Goal: Contribute content: Contribute content

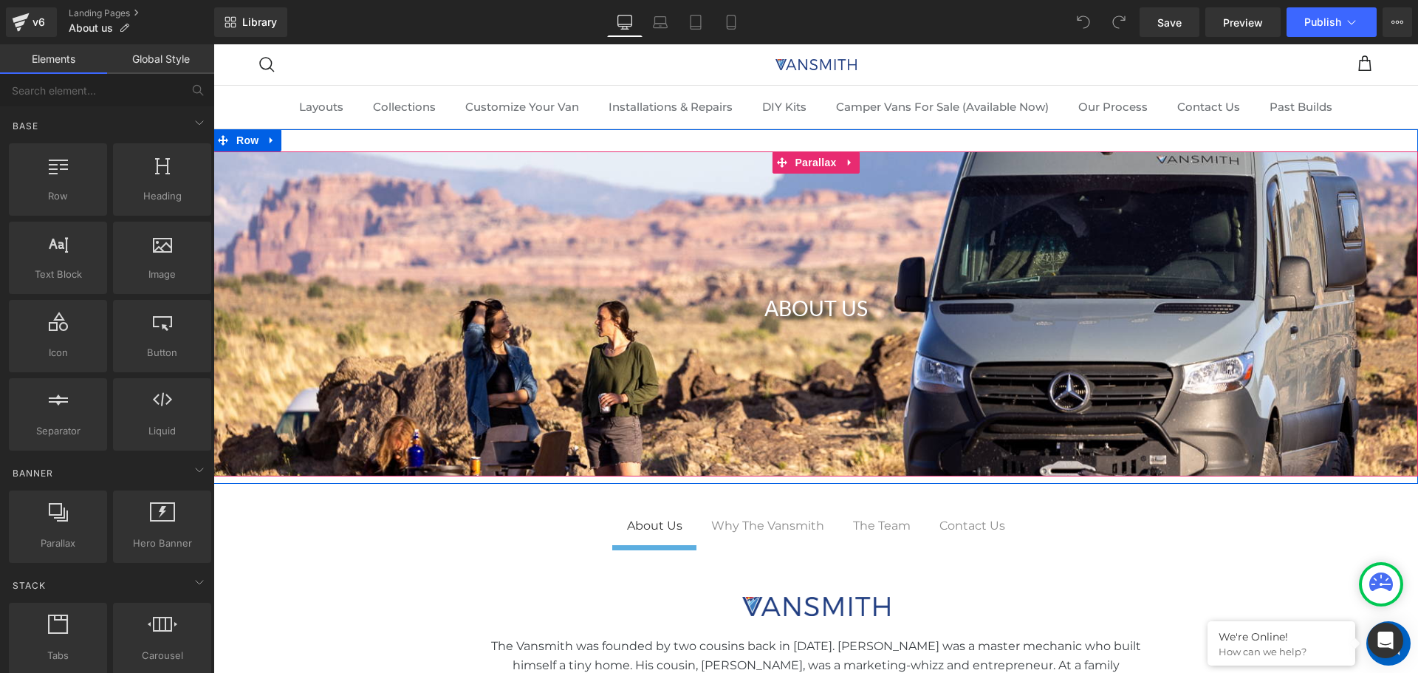
click at [611, 379] on div at bounding box center [815, 313] width 1204 height 325
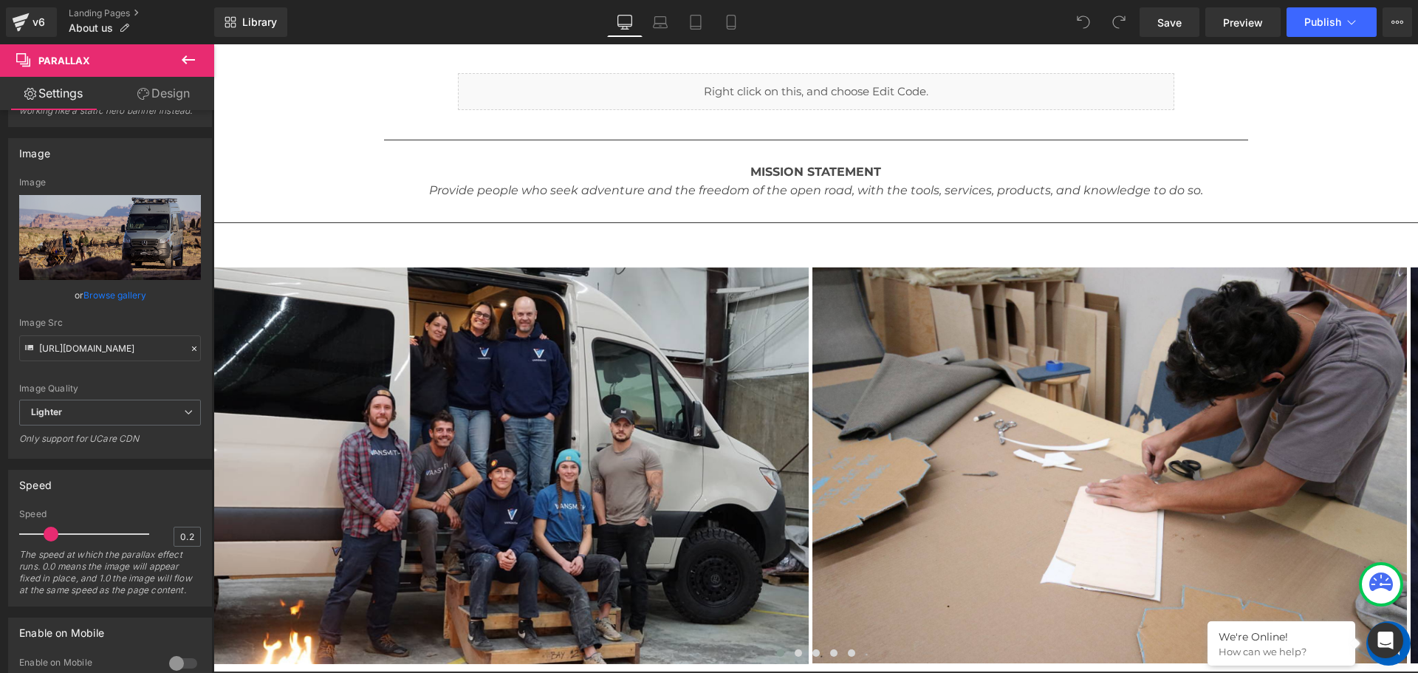
scroll to position [1181, 0]
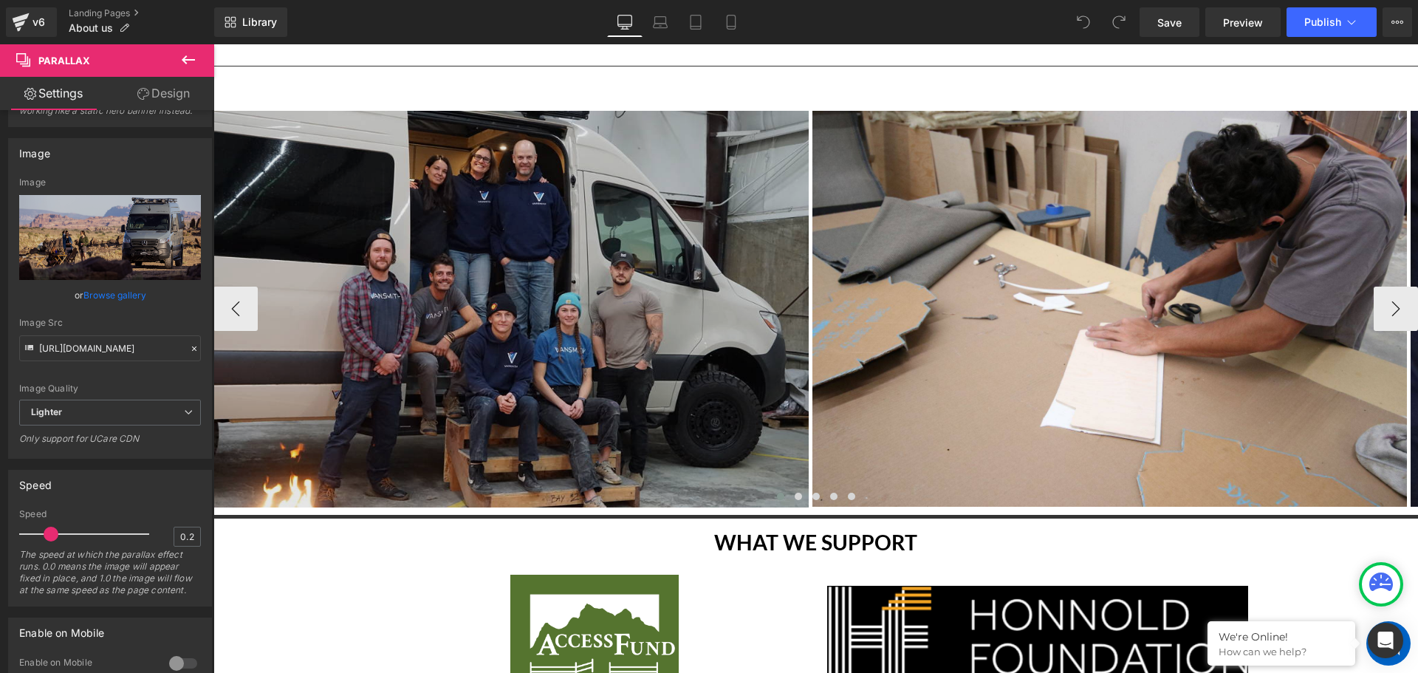
click at [560, 278] on img at bounding box center [510, 309] width 595 height 397
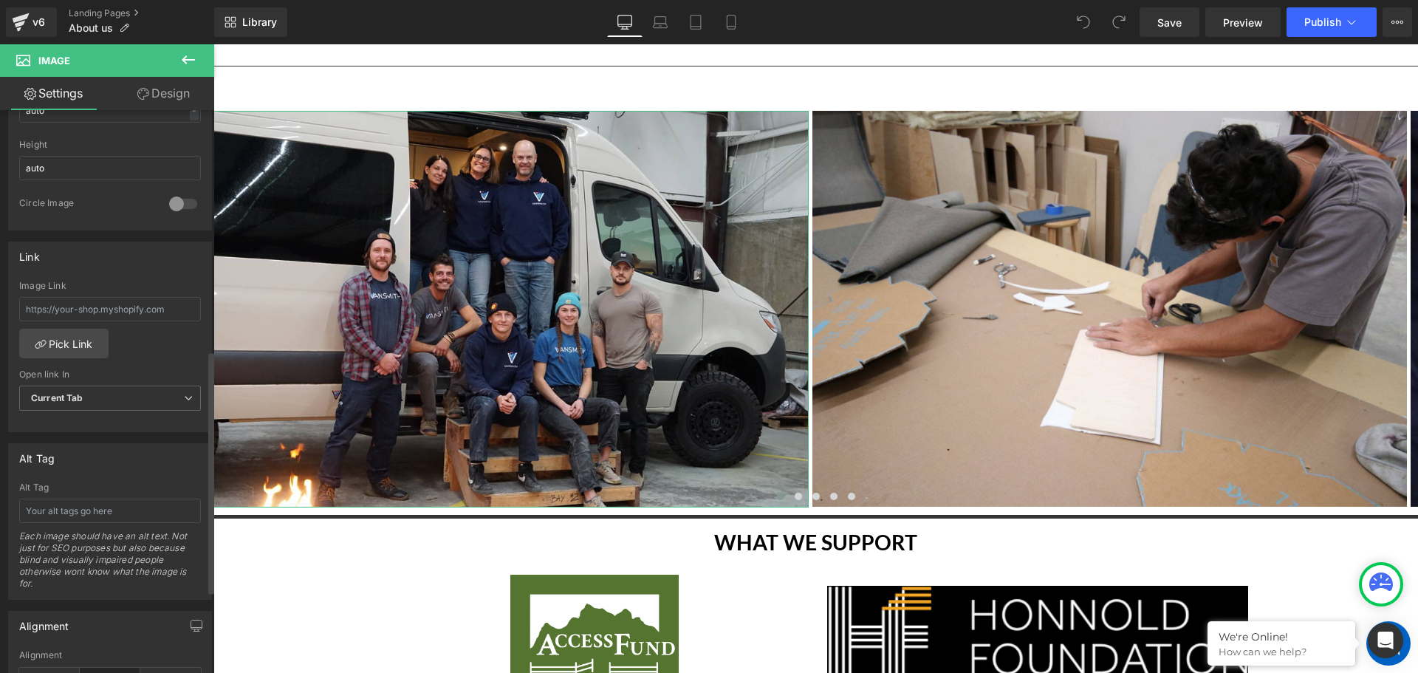
scroll to position [665, 0]
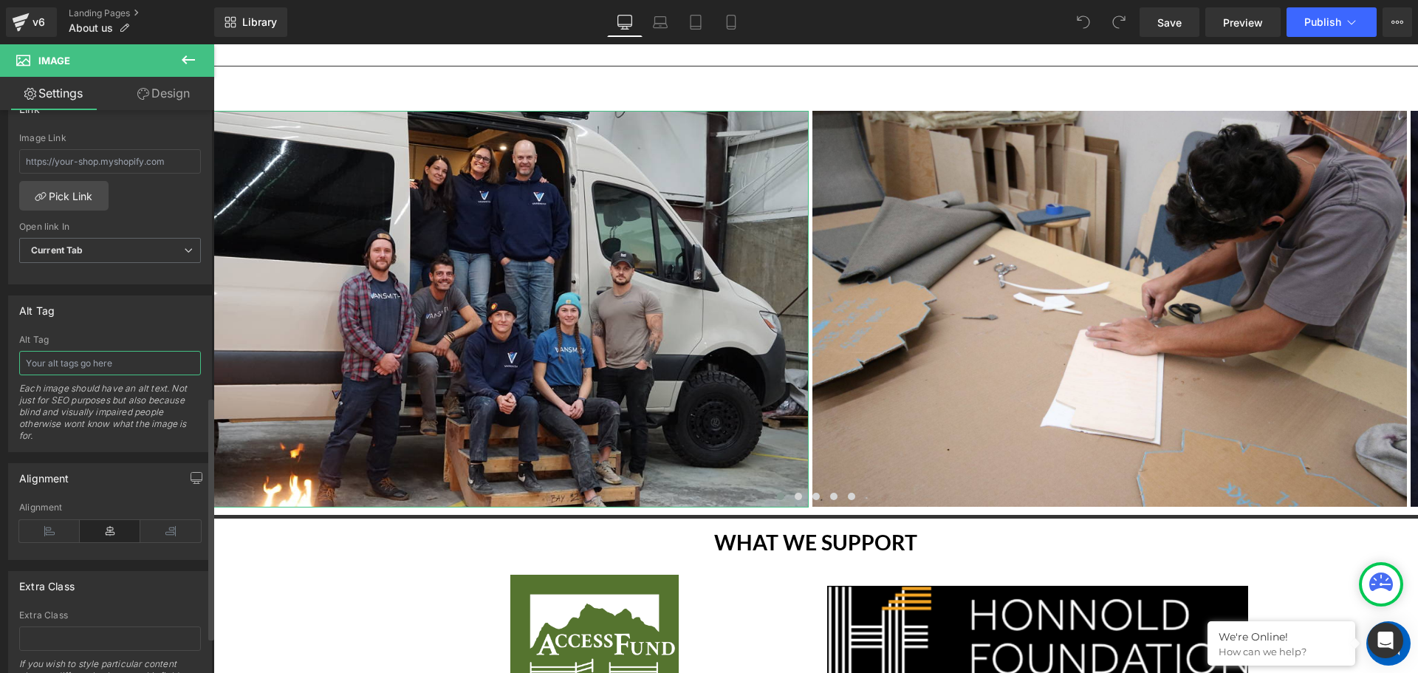
click at [102, 360] on input "text" at bounding box center [110, 363] width 182 height 24
type input "O"
type input "The Vansmith Team"
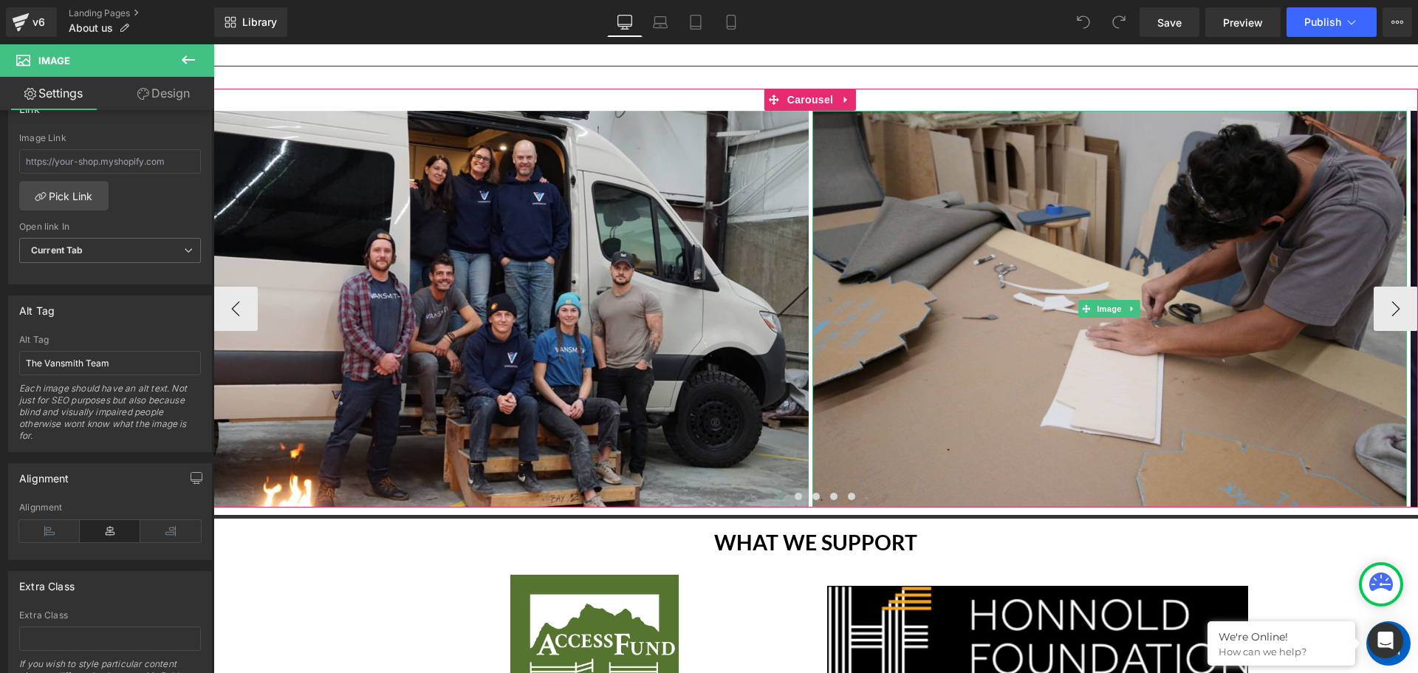
click at [916, 251] on img at bounding box center [1109, 309] width 595 height 397
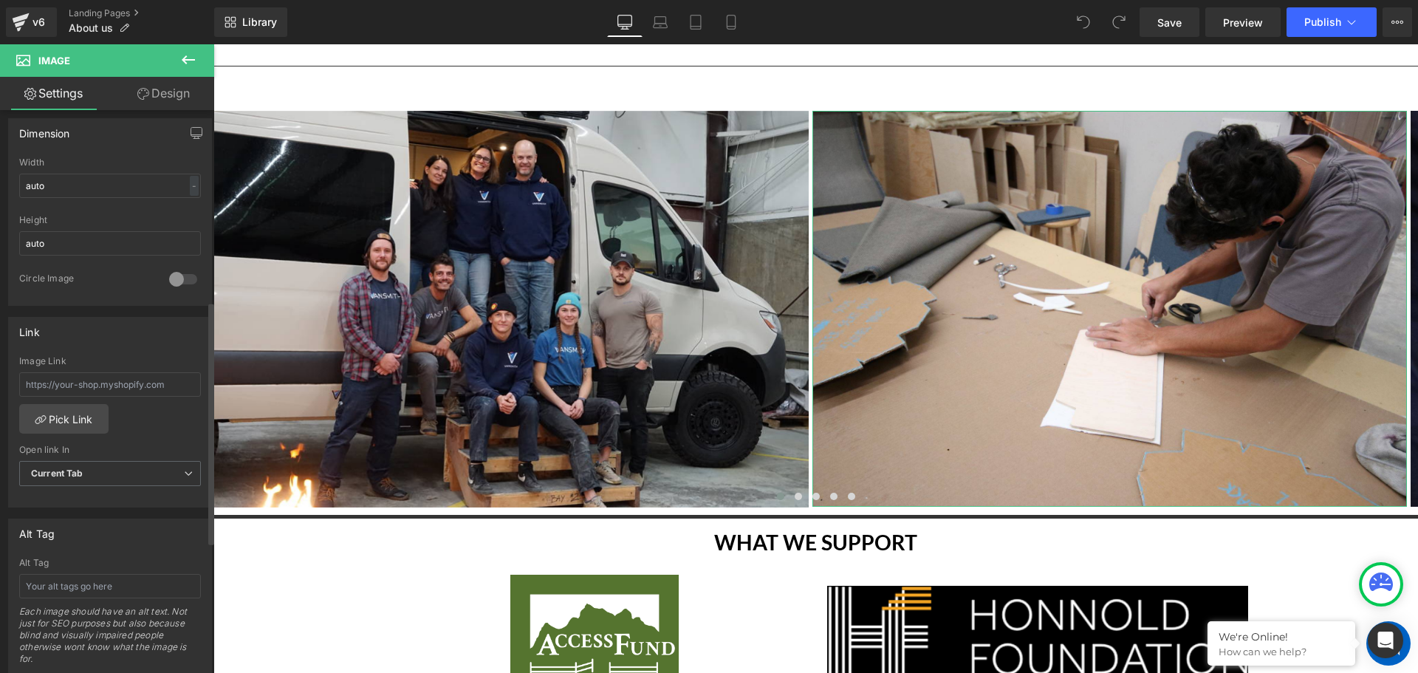
scroll to position [443, 0]
click at [71, 578] on input "text" at bounding box center [110, 584] width 182 height 24
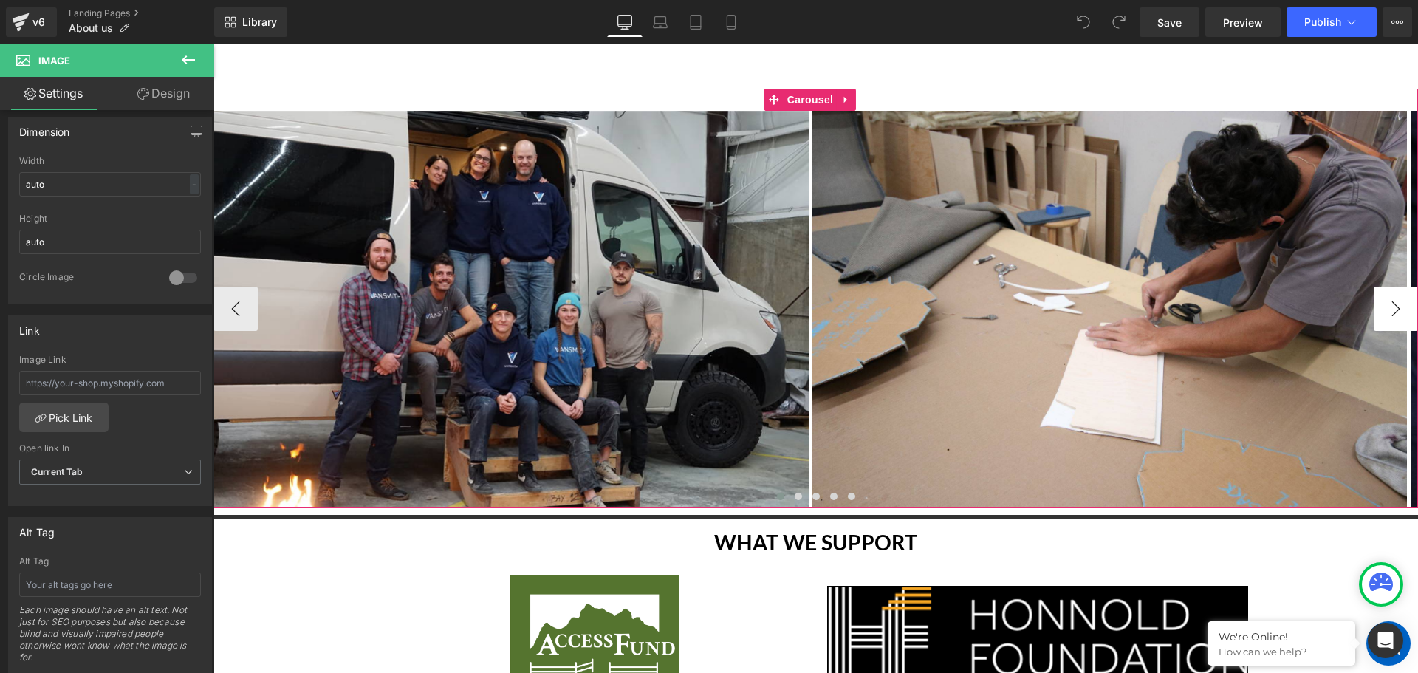
click at [1387, 286] on button "›" at bounding box center [1395, 308] width 44 height 44
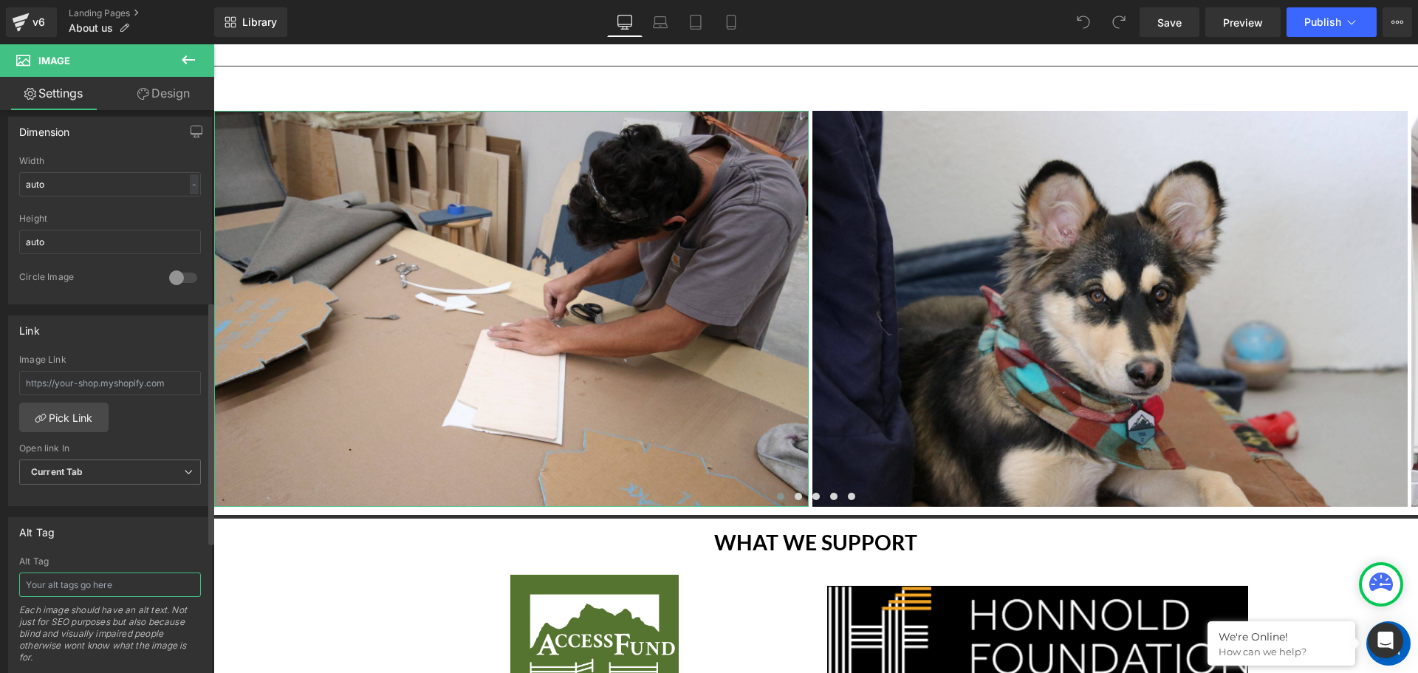
click at [84, 587] on input "text" at bounding box center [110, 584] width 182 height 24
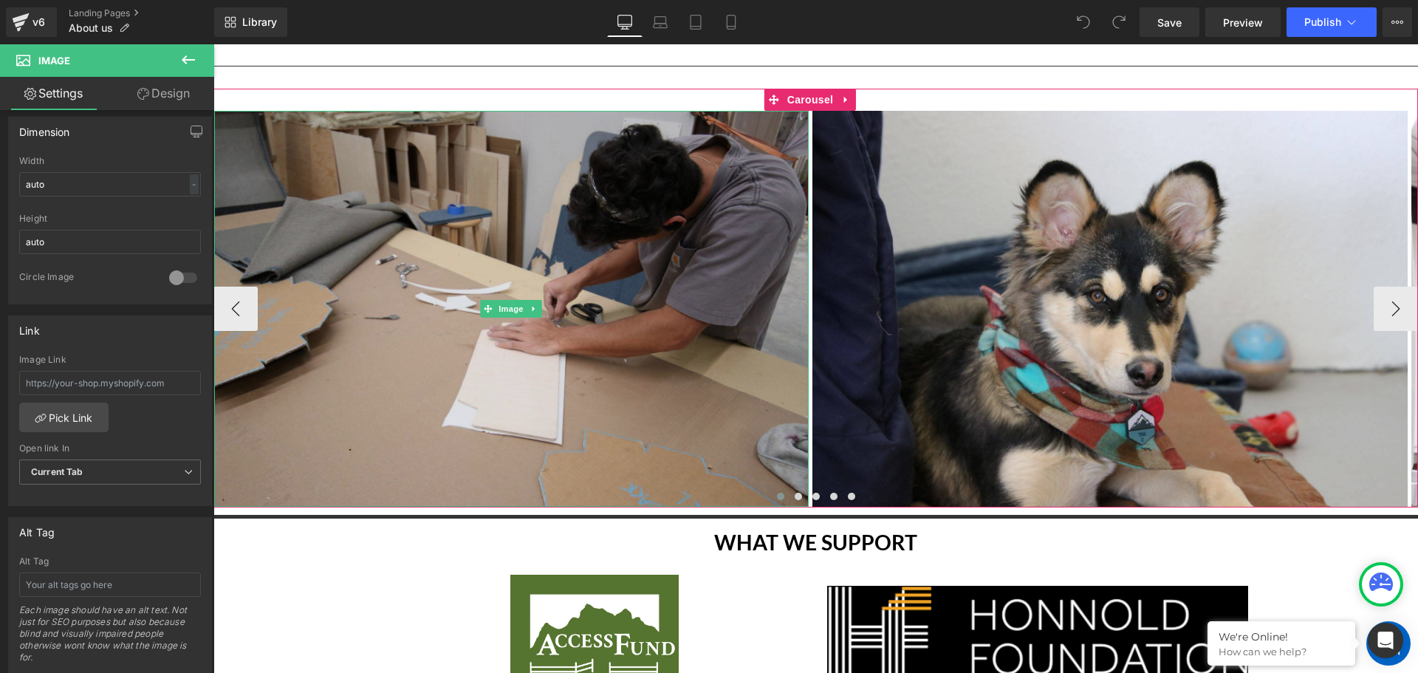
click at [432, 425] on img at bounding box center [511, 309] width 595 height 397
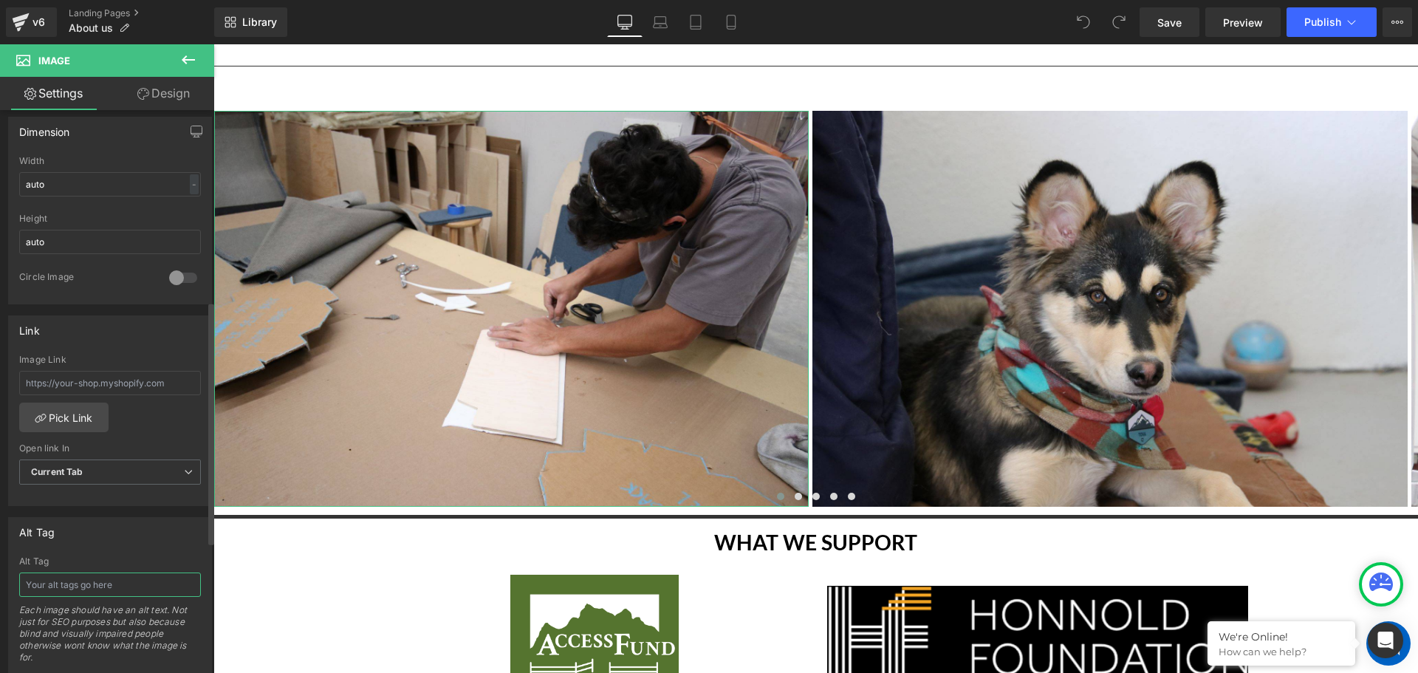
click at [100, 577] on input "text" at bounding box center [110, 584] width 182 height 24
type input "The Vansmith Work"
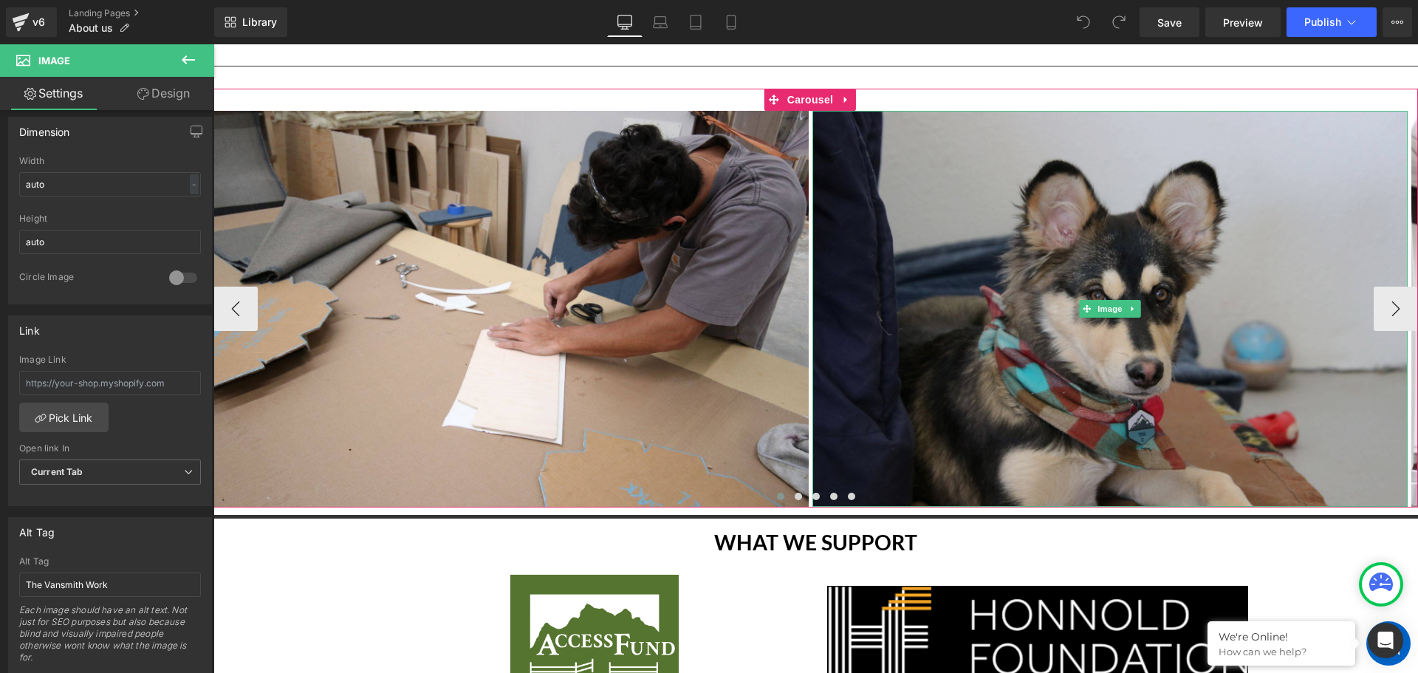
click at [1053, 245] on img at bounding box center [1109, 309] width 595 height 397
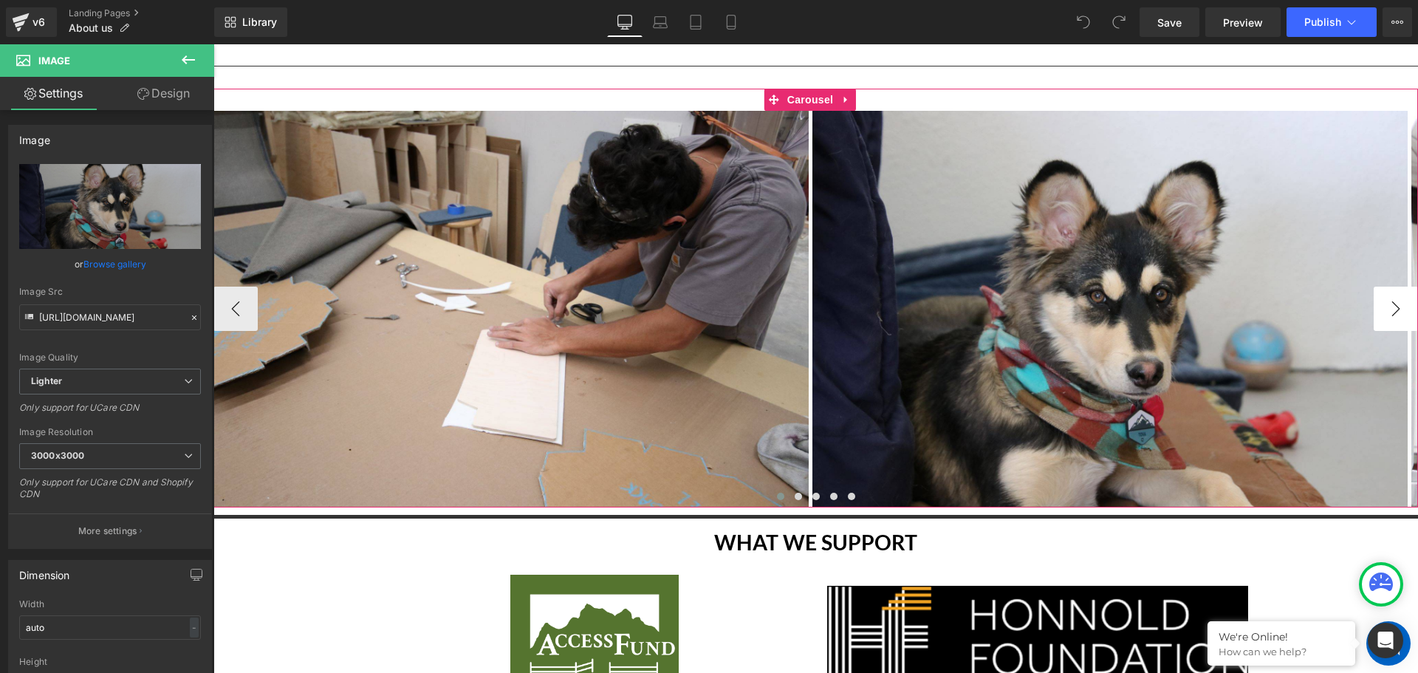
click at [1379, 286] on button "›" at bounding box center [1395, 308] width 44 height 44
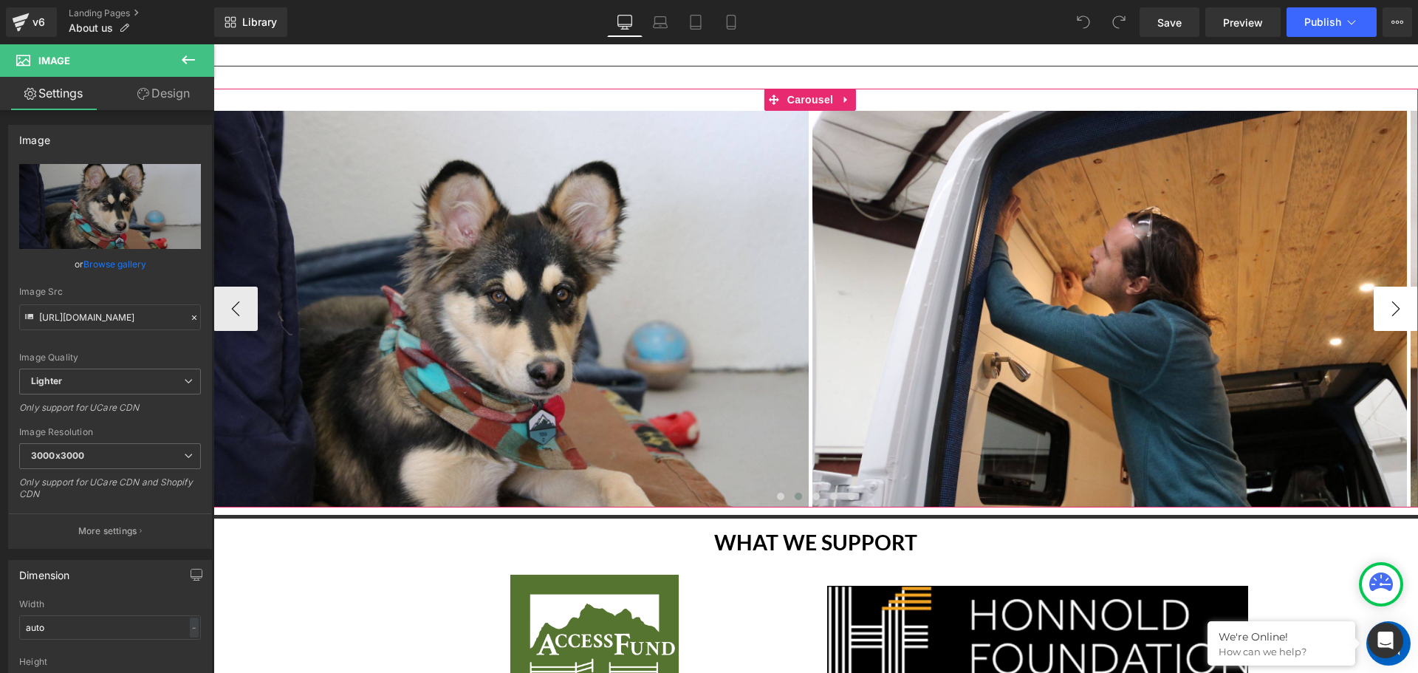
click at [1379, 286] on button "›" at bounding box center [1395, 308] width 44 height 44
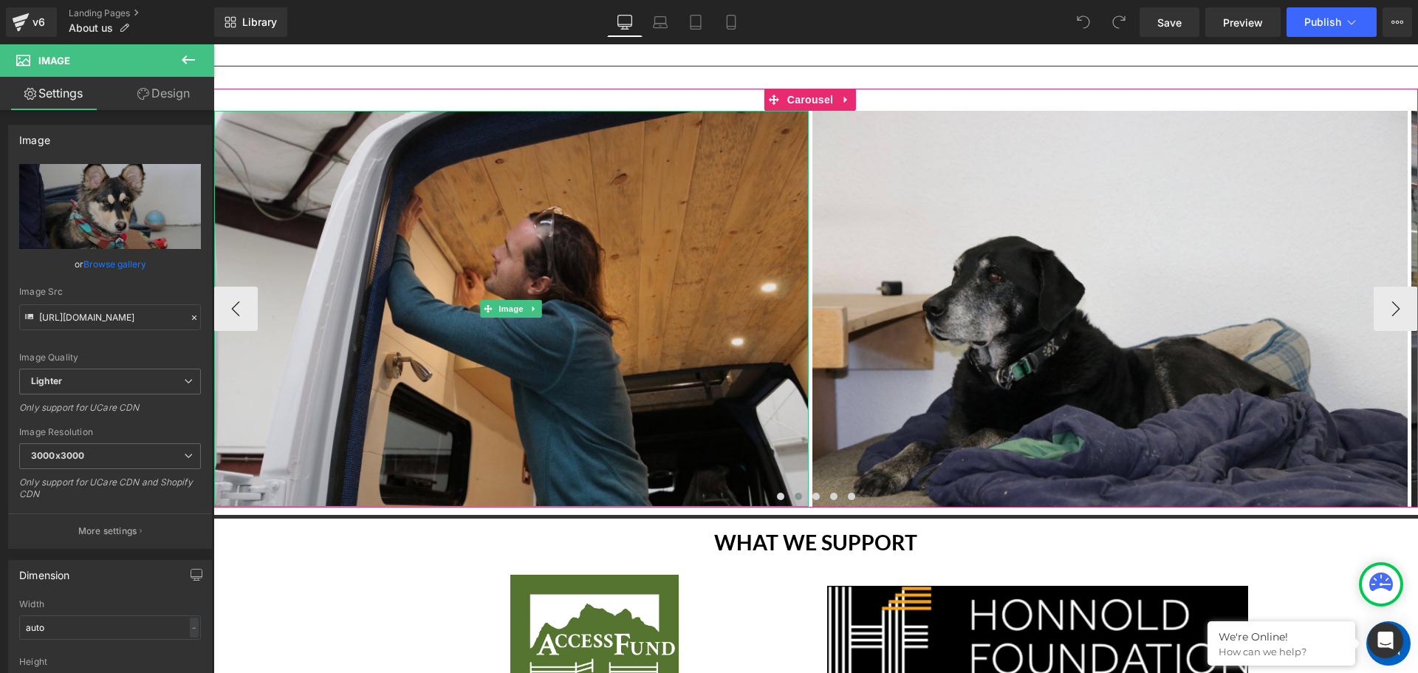
click at [543, 391] on img at bounding box center [511, 309] width 595 height 397
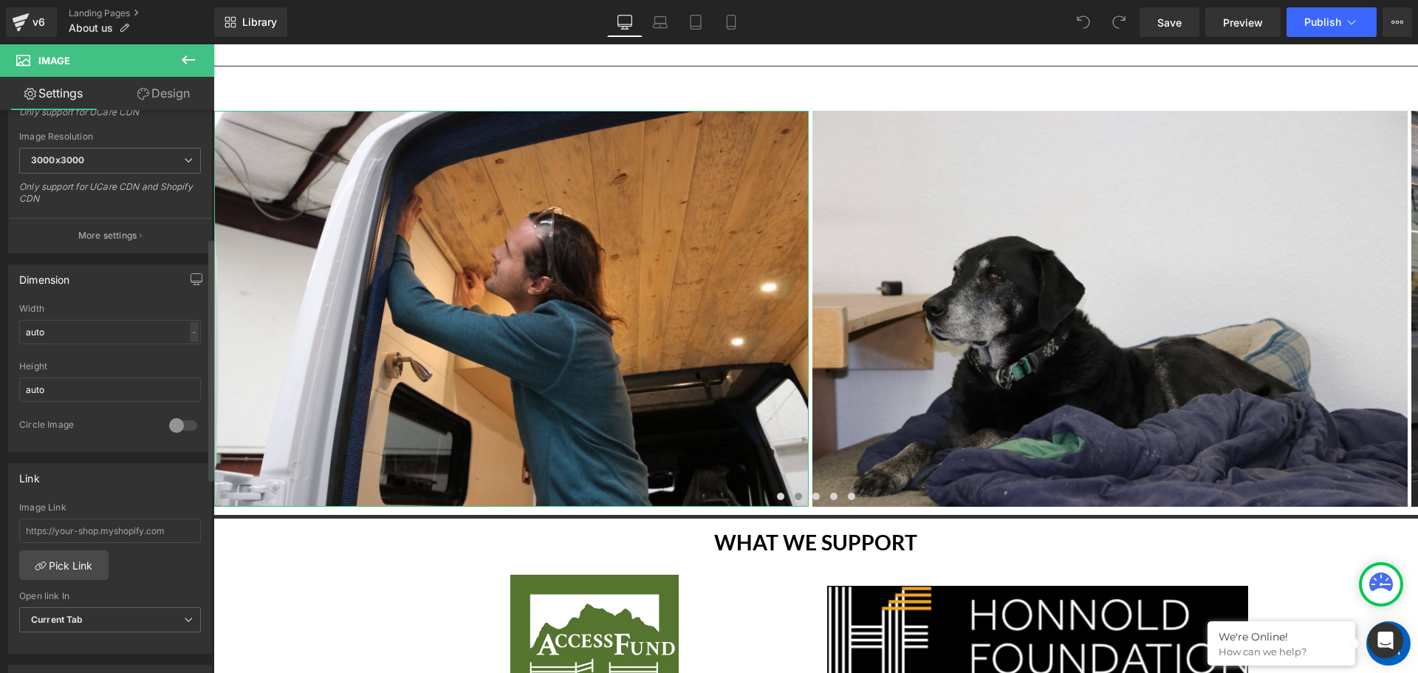
scroll to position [517, 0]
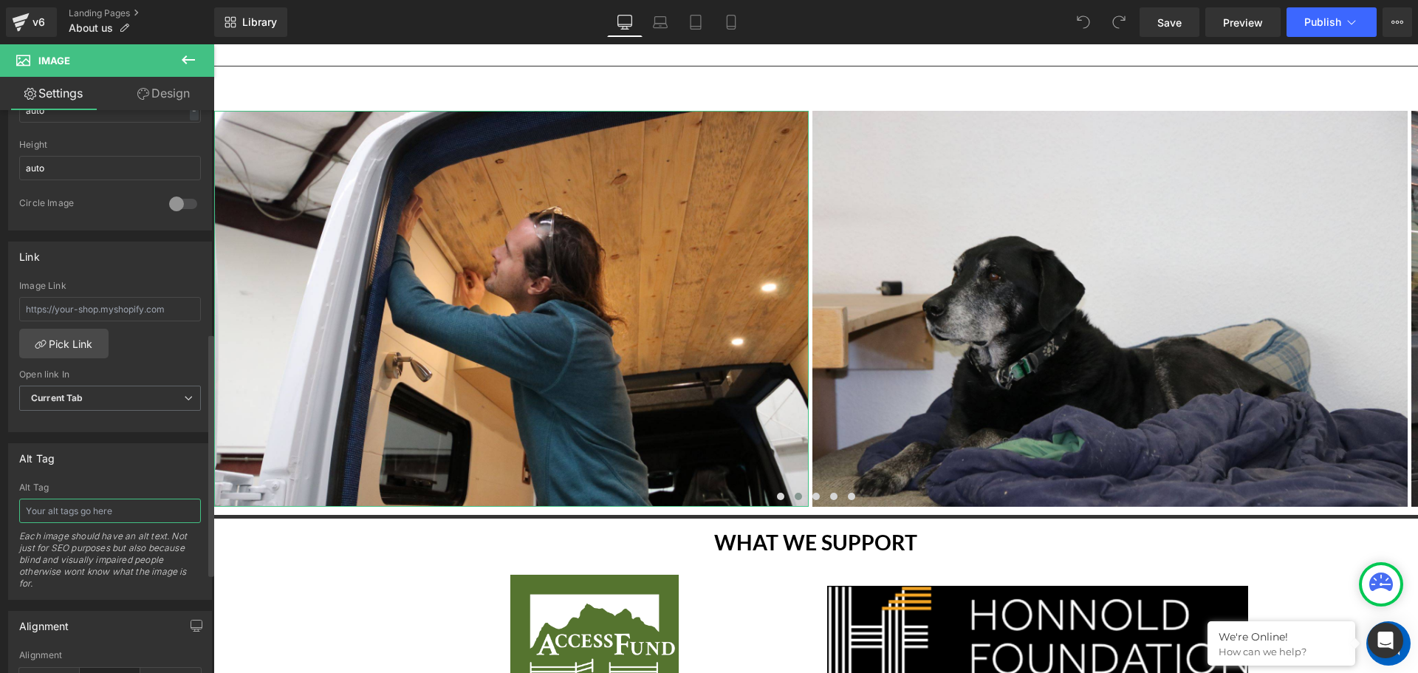
click at [78, 510] on input "text" at bounding box center [110, 510] width 182 height 24
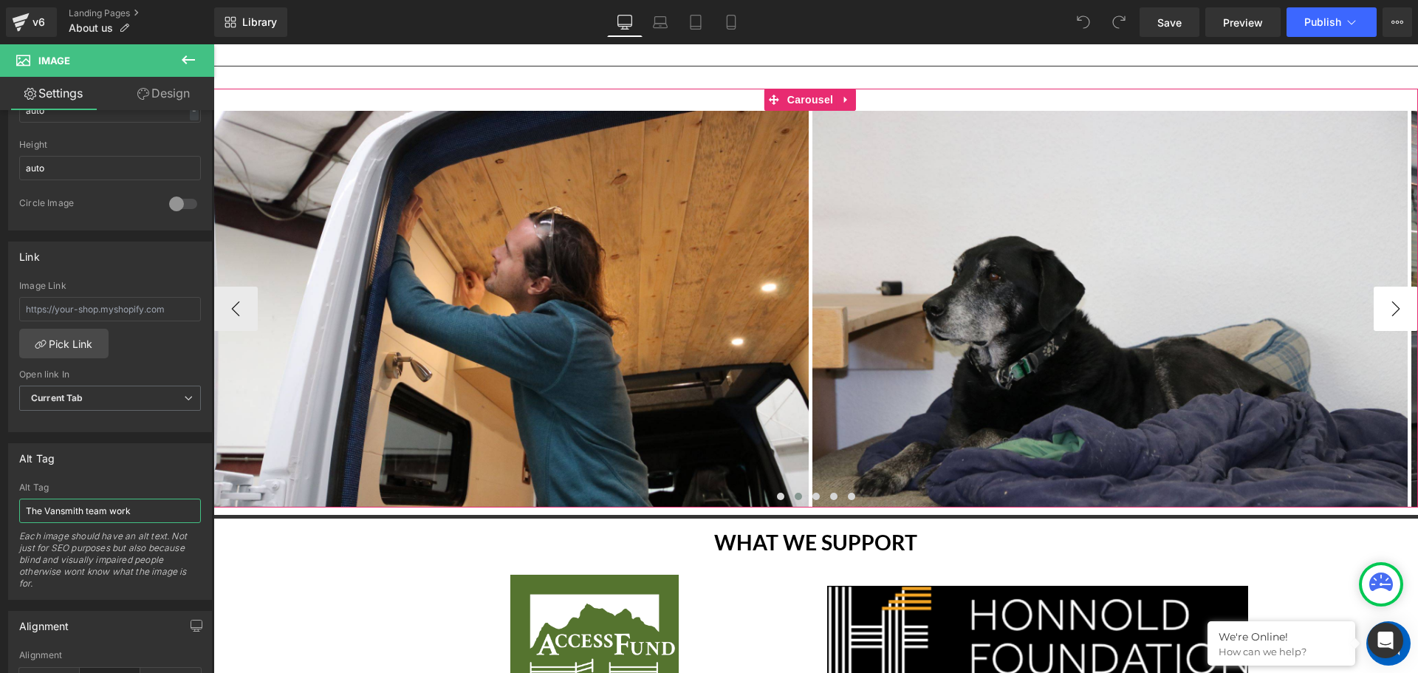
type input "The Vansmith team work"
click at [1390, 287] on button "›" at bounding box center [1395, 308] width 44 height 44
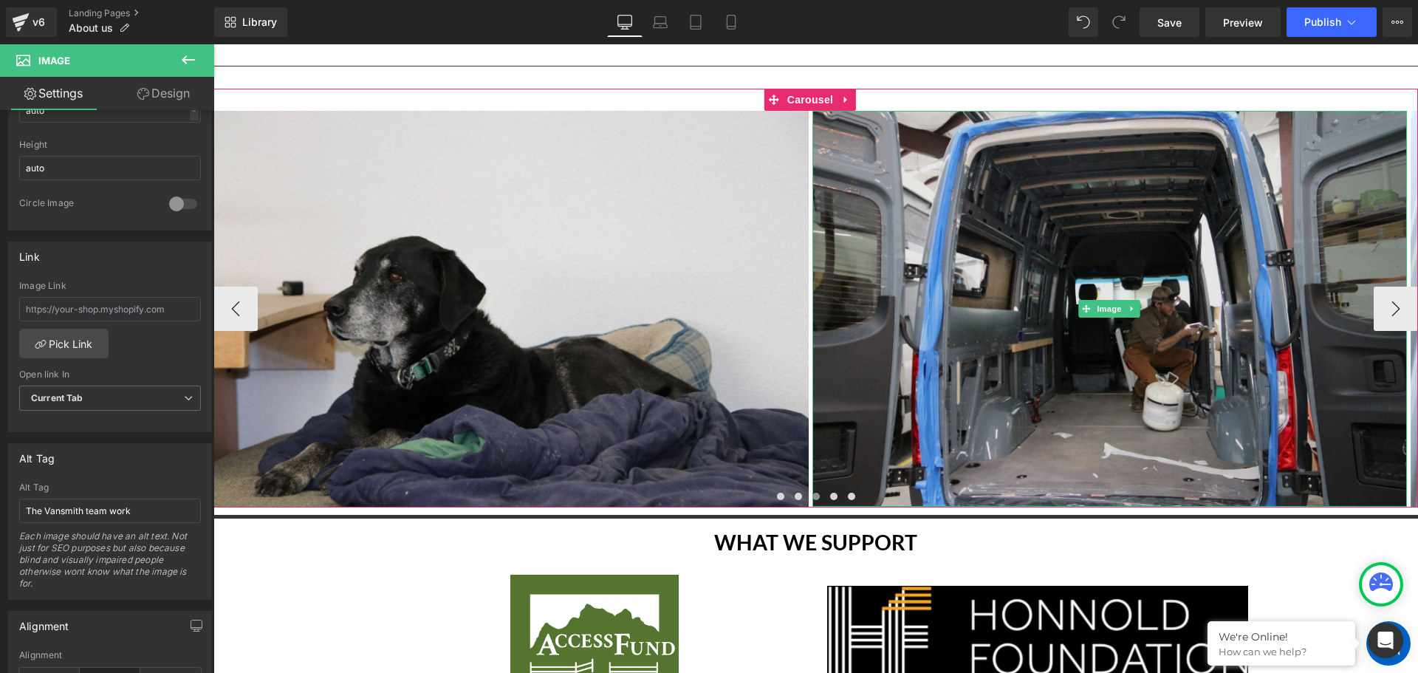
click at [1175, 337] on img at bounding box center [1109, 309] width 595 height 397
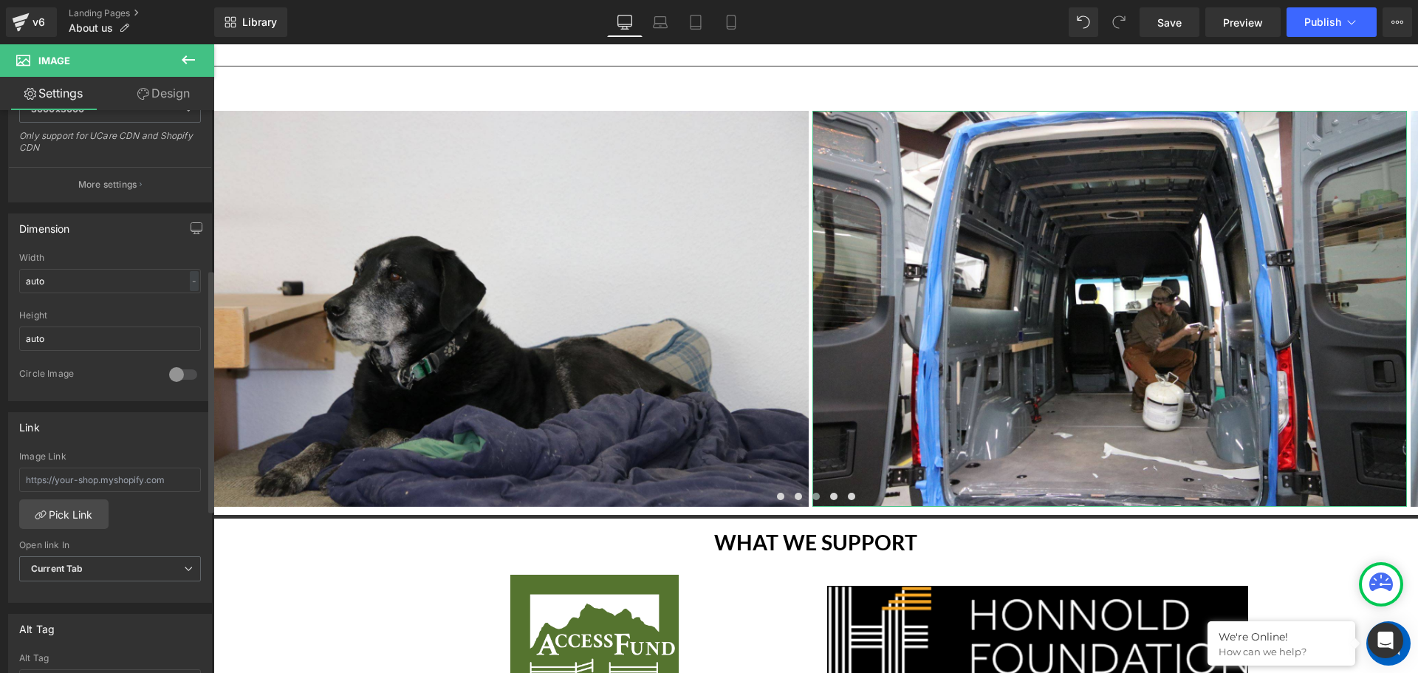
scroll to position [369, 0]
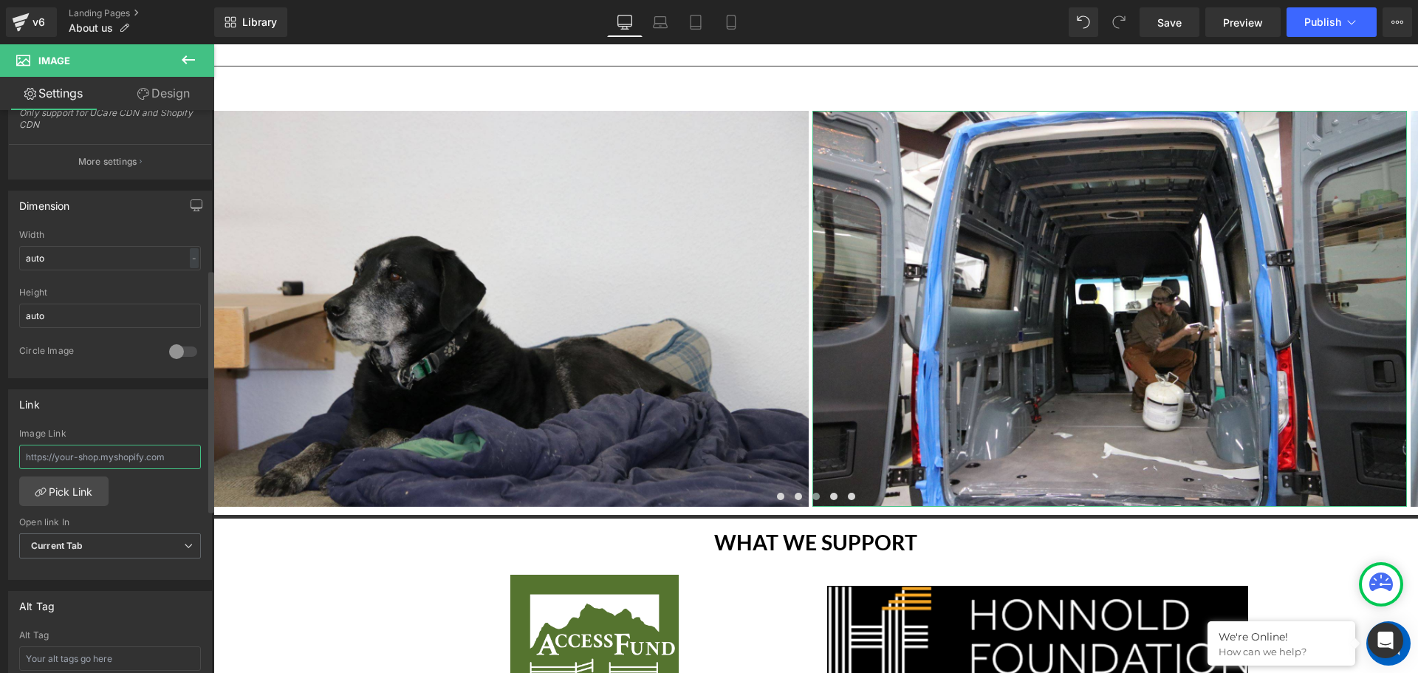
click at [119, 459] on input "text" at bounding box center [110, 457] width 182 height 24
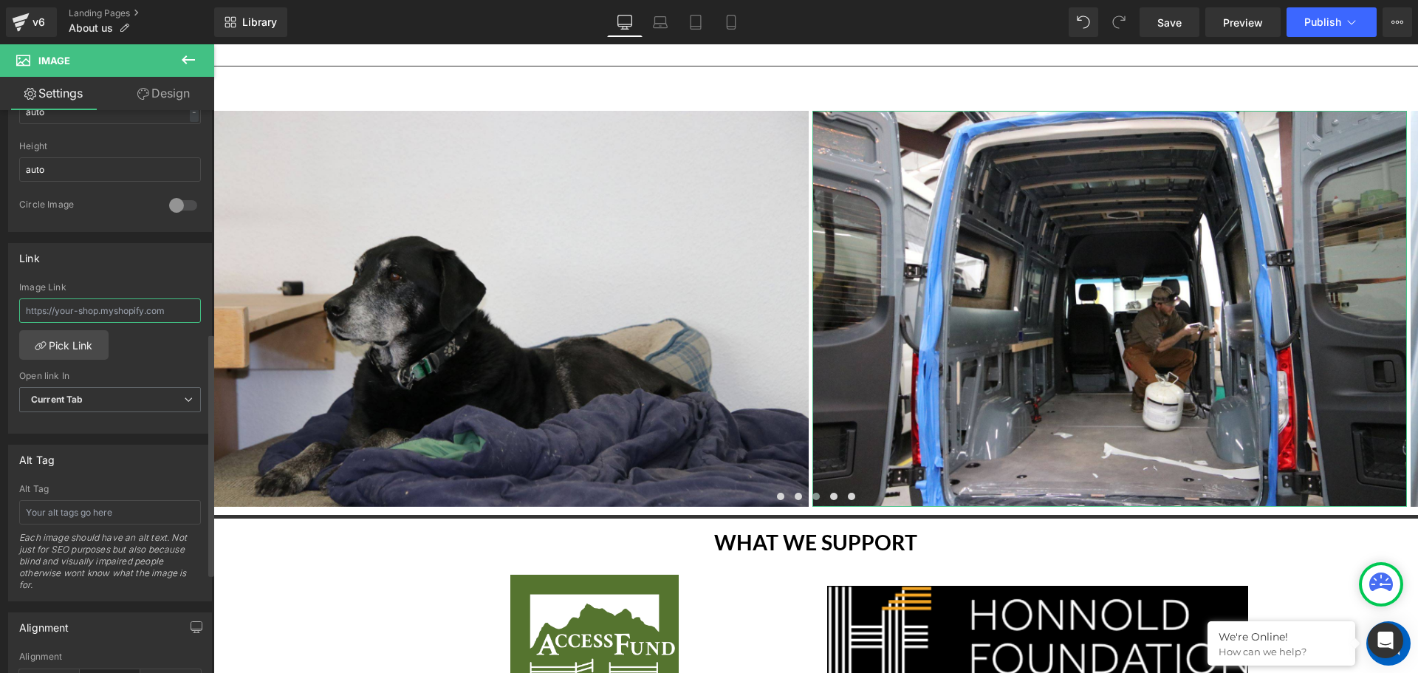
scroll to position [517, 0]
click at [97, 512] on input "text" at bounding box center [110, 510] width 182 height 24
paste input "The Vansmith team work"
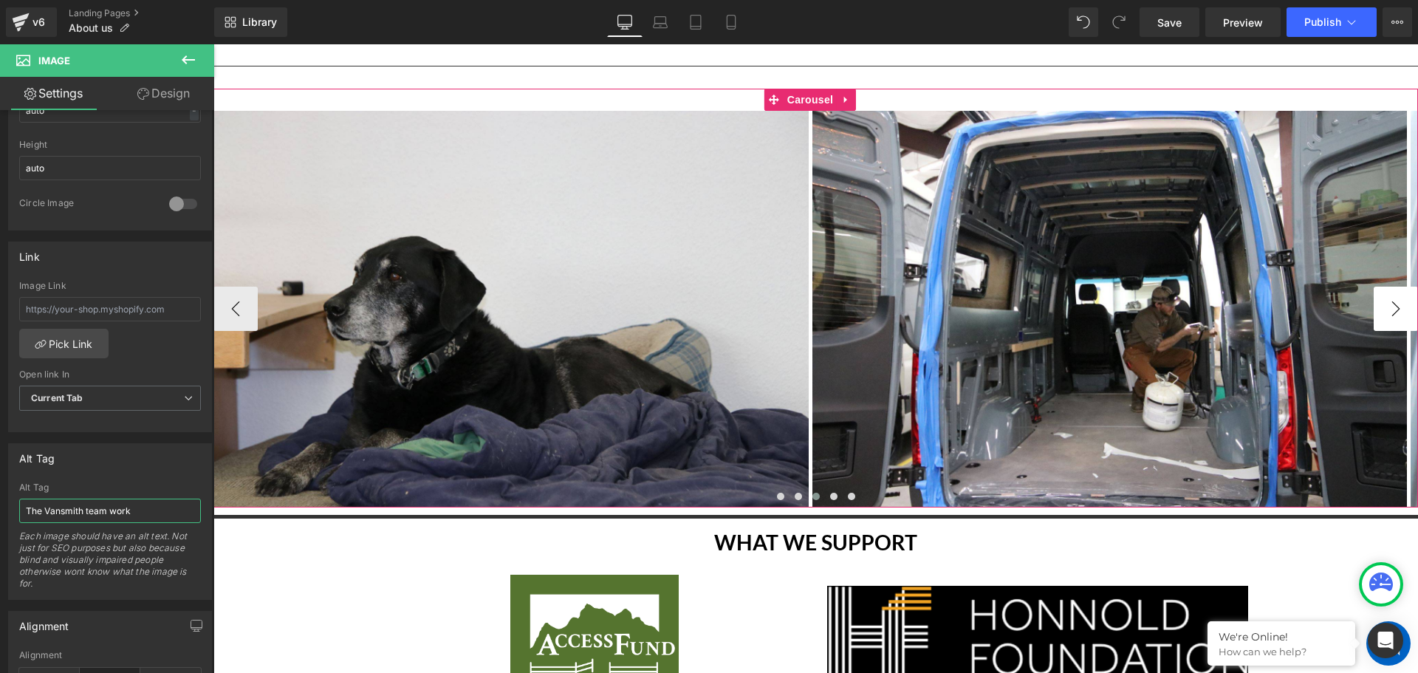
type input "The Vansmith team work"
click at [1376, 288] on button "›" at bounding box center [1395, 308] width 44 height 44
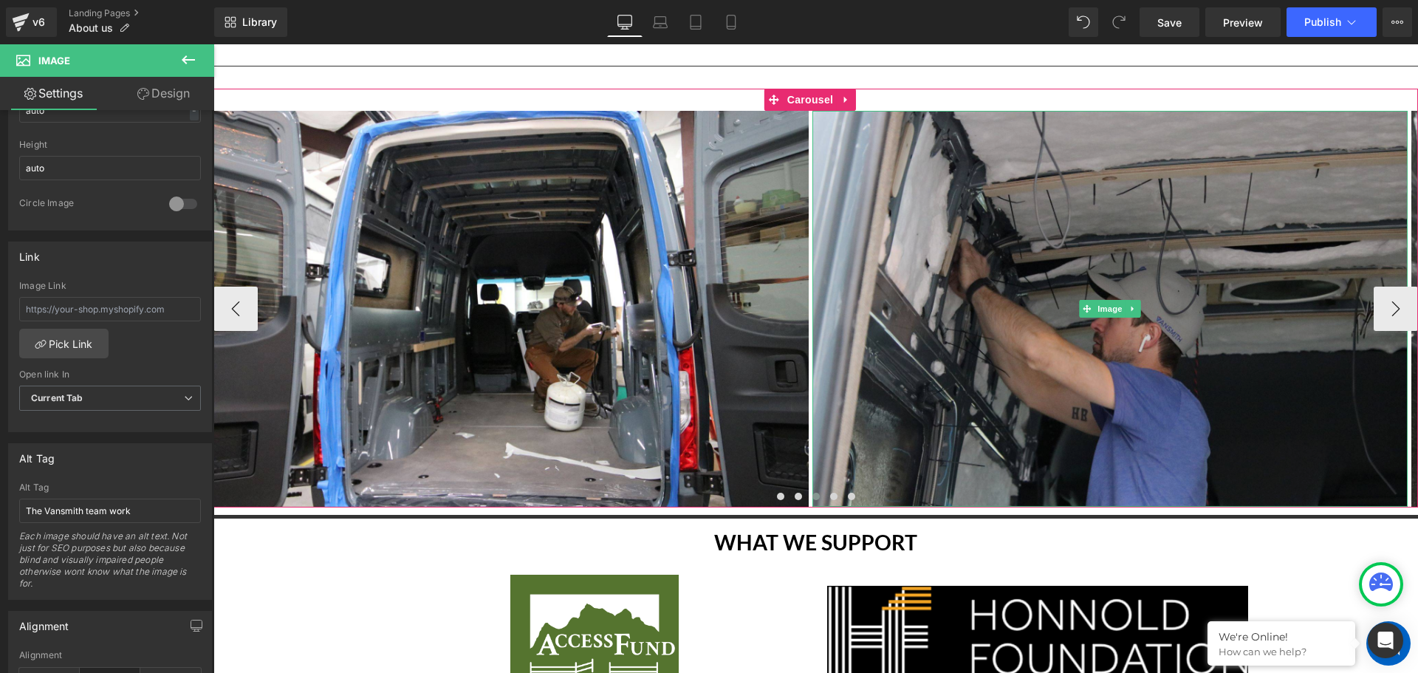
click at [1181, 354] on img at bounding box center [1109, 309] width 595 height 397
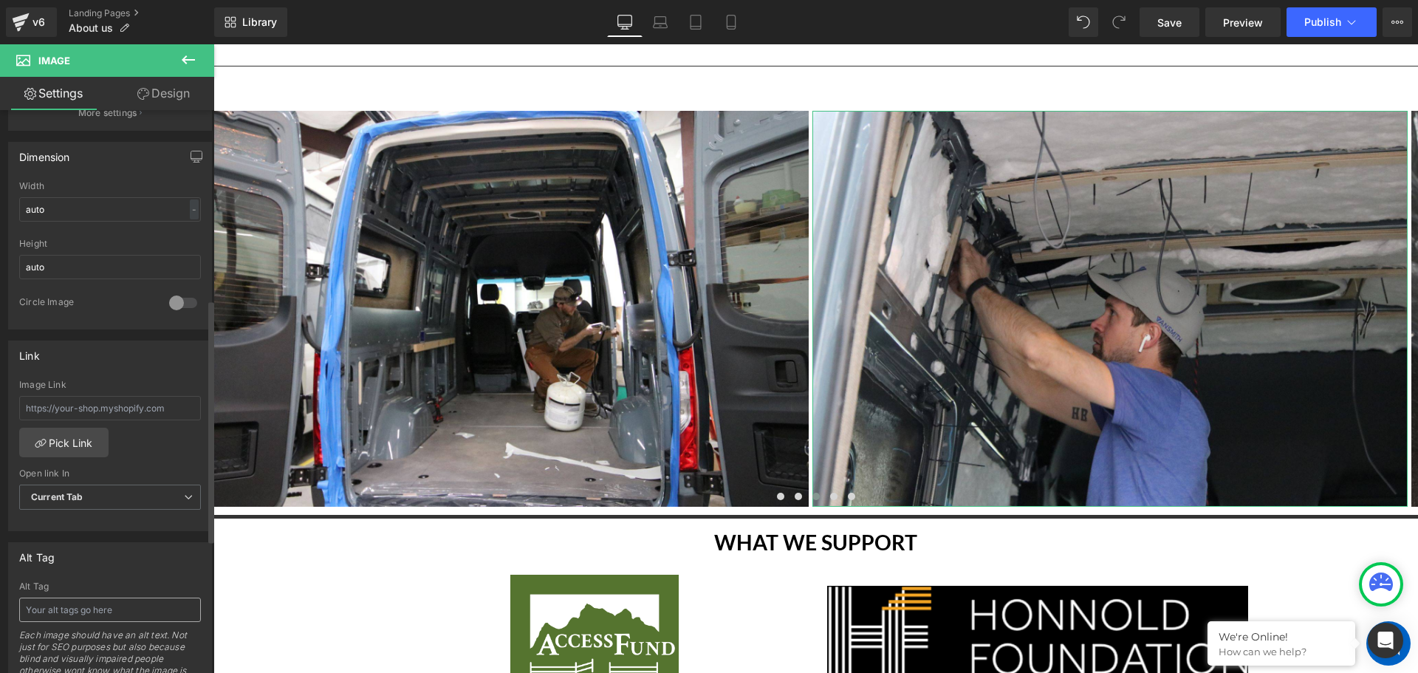
scroll to position [443, 0]
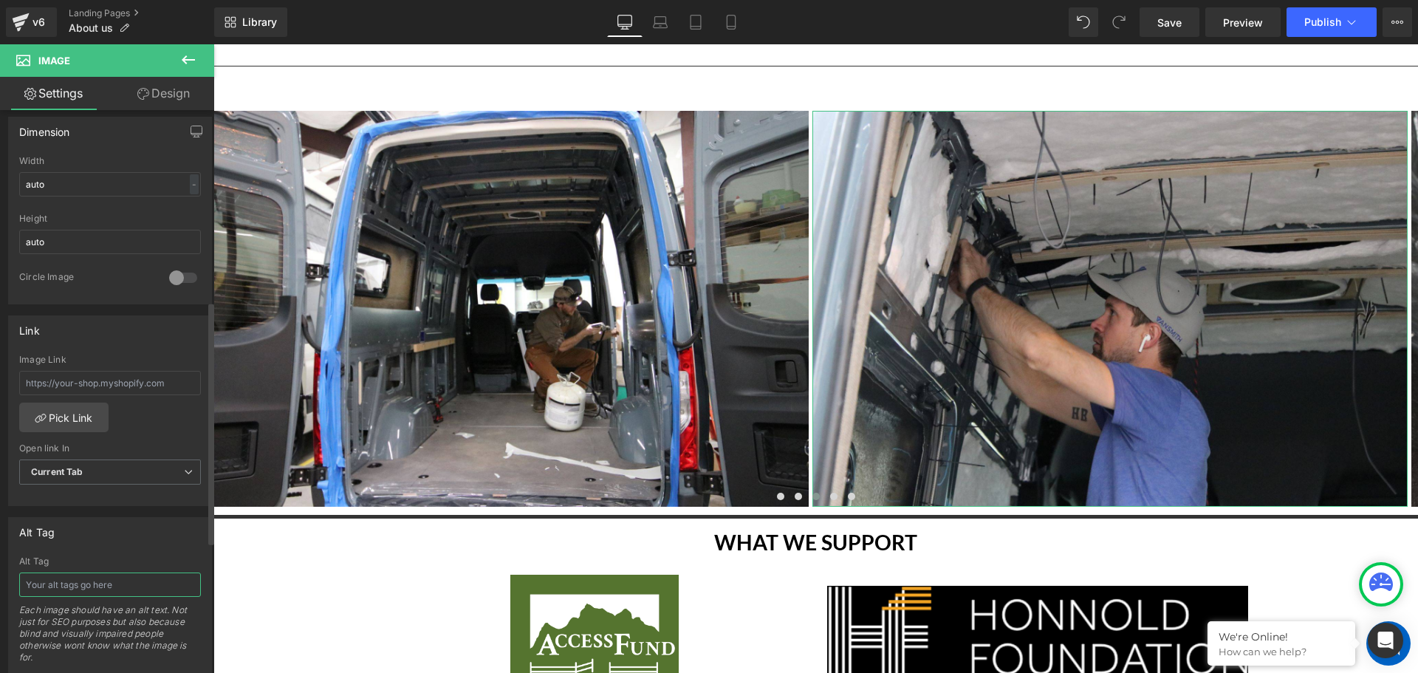
click at [64, 577] on input "text" at bounding box center [110, 584] width 182 height 24
paste input "The Vansmith team work"
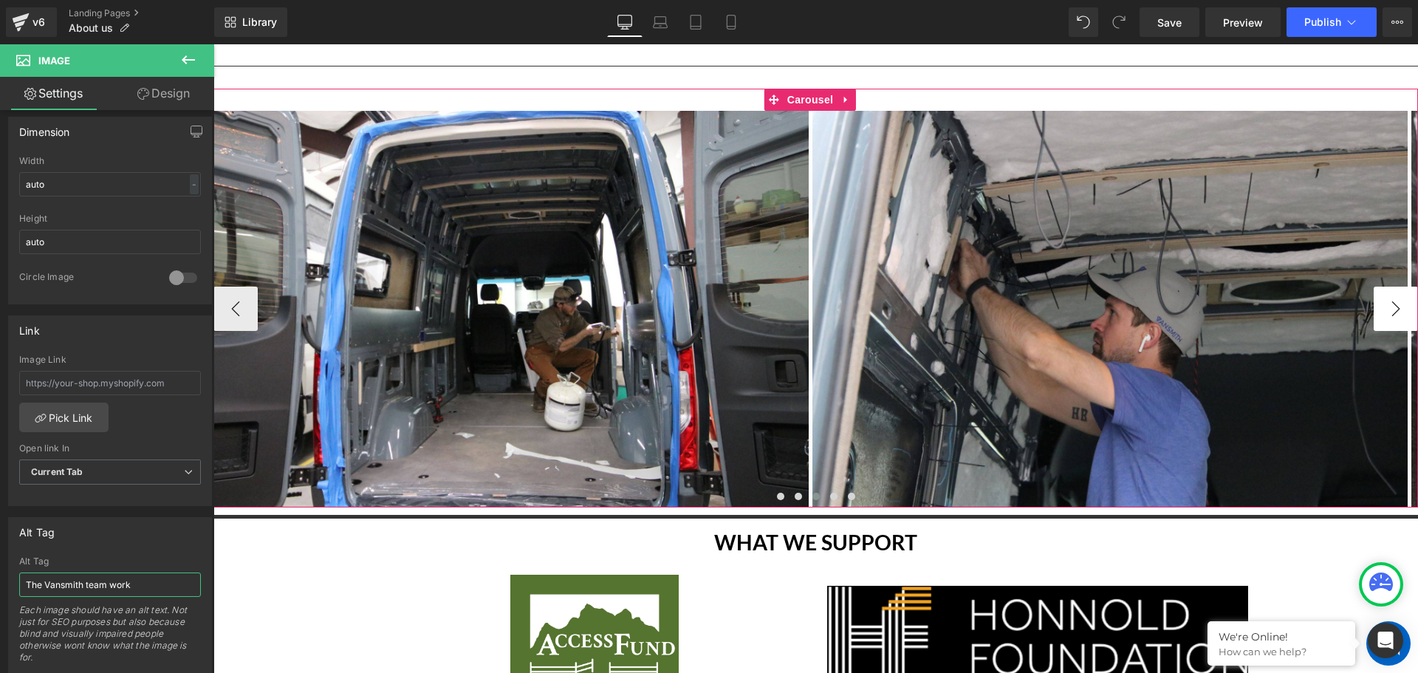
type input "The Vansmith team work"
click at [1389, 296] on button "›" at bounding box center [1395, 308] width 44 height 44
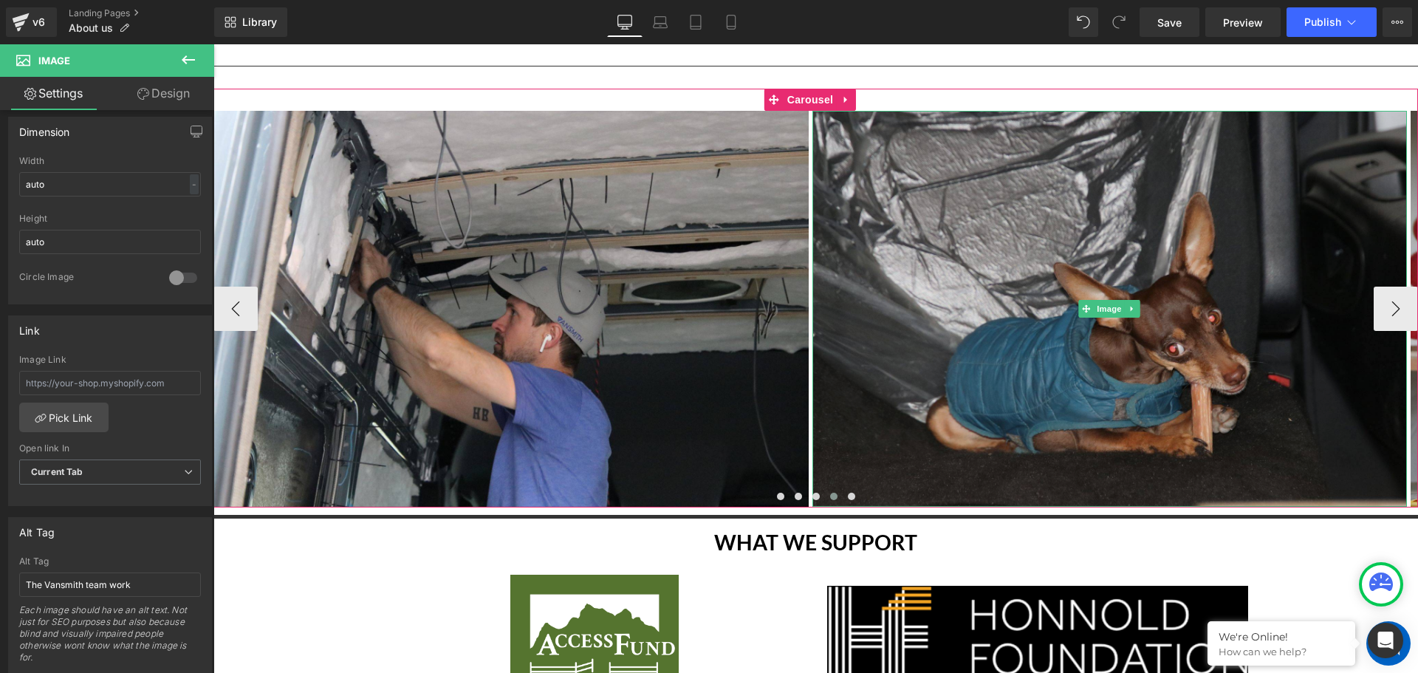
click at [1183, 349] on img at bounding box center [1109, 309] width 595 height 397
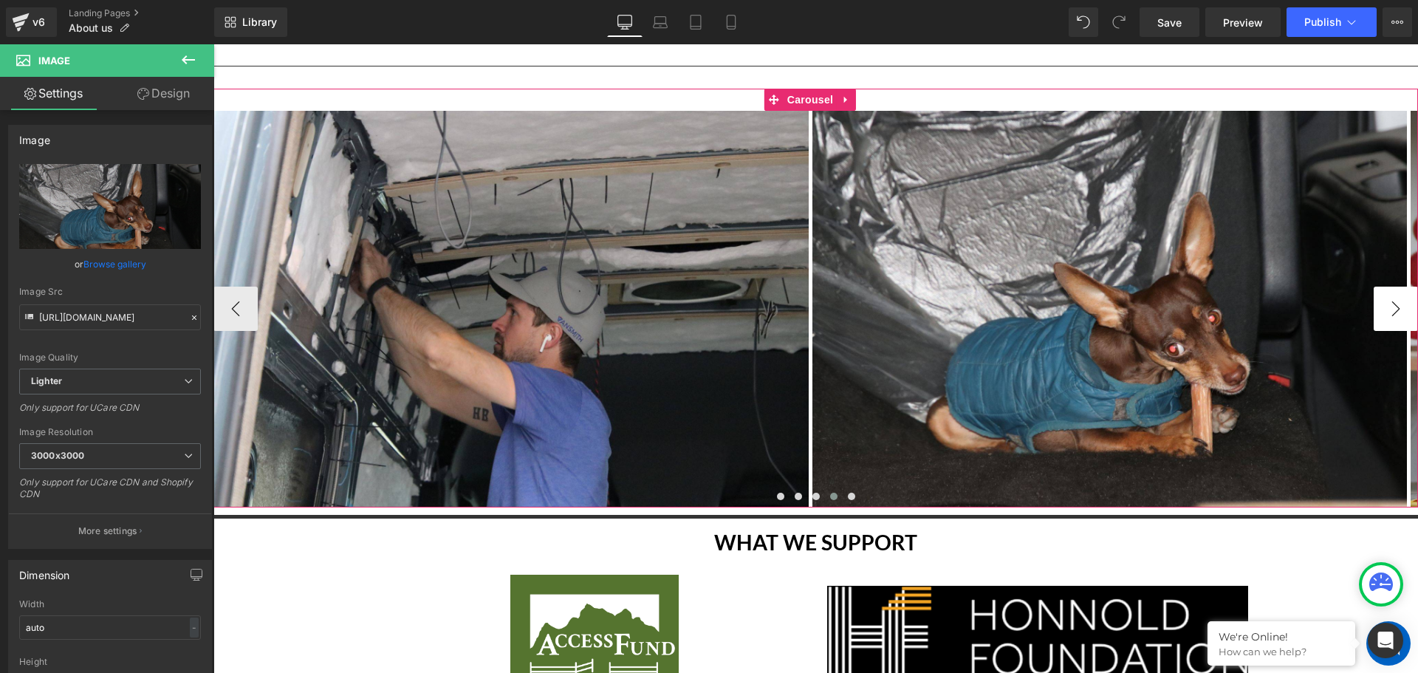
click at [1376, 294] on button "›" at bounding box center [1395, 308] width 44 height 44
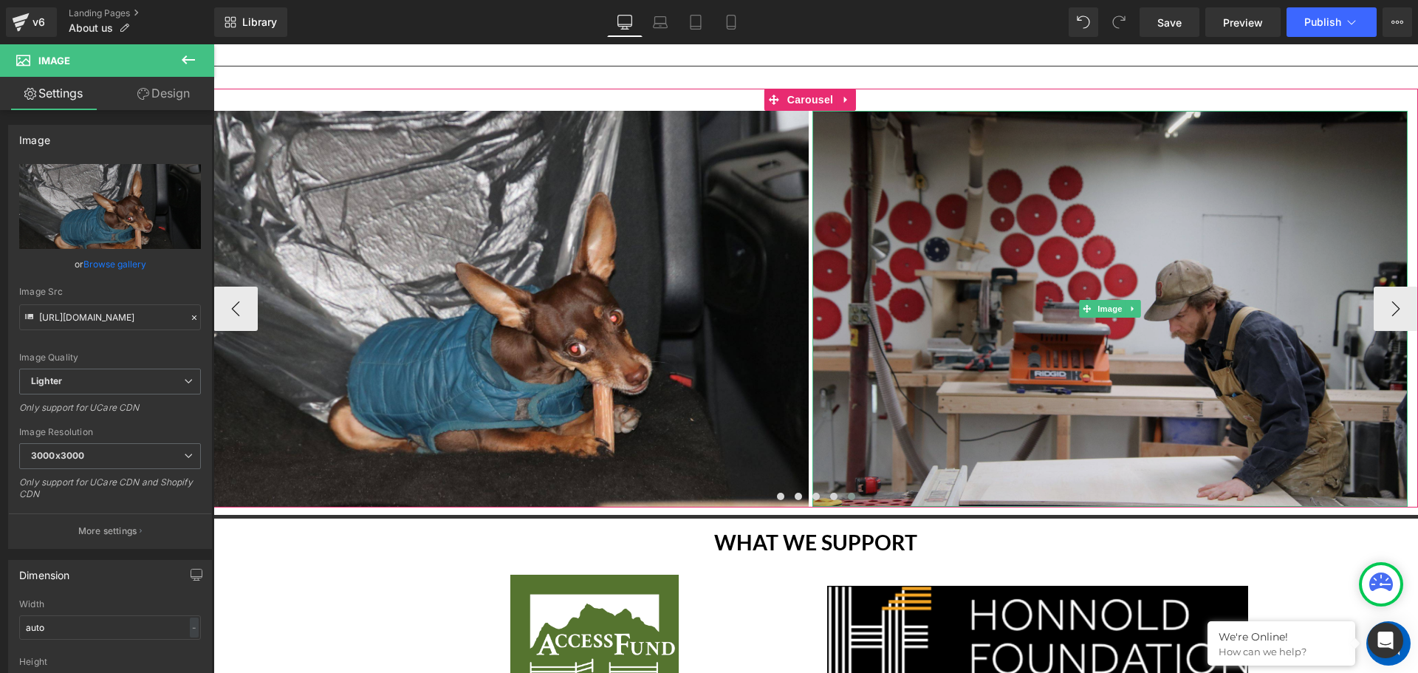
click at [1239, 333] on img at bounding box center [1109, 309] width 595 height 397
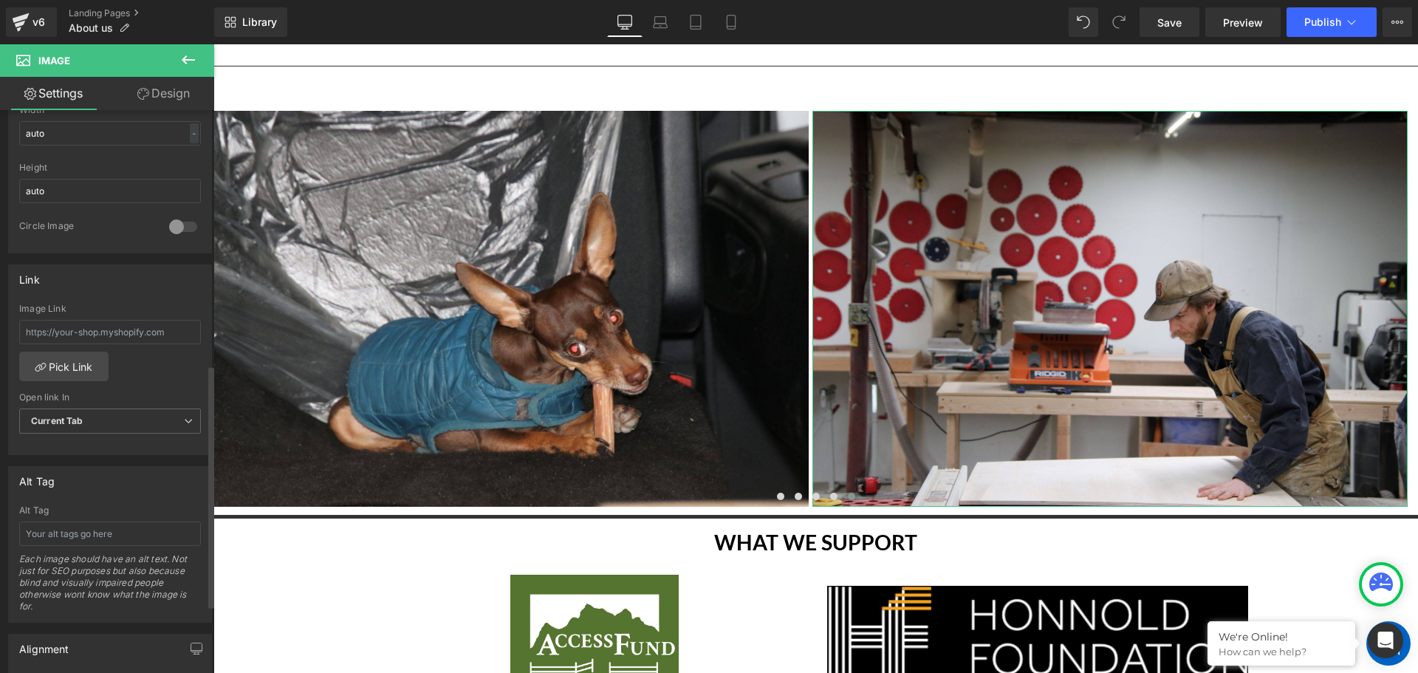
scroll to position [591, 0]
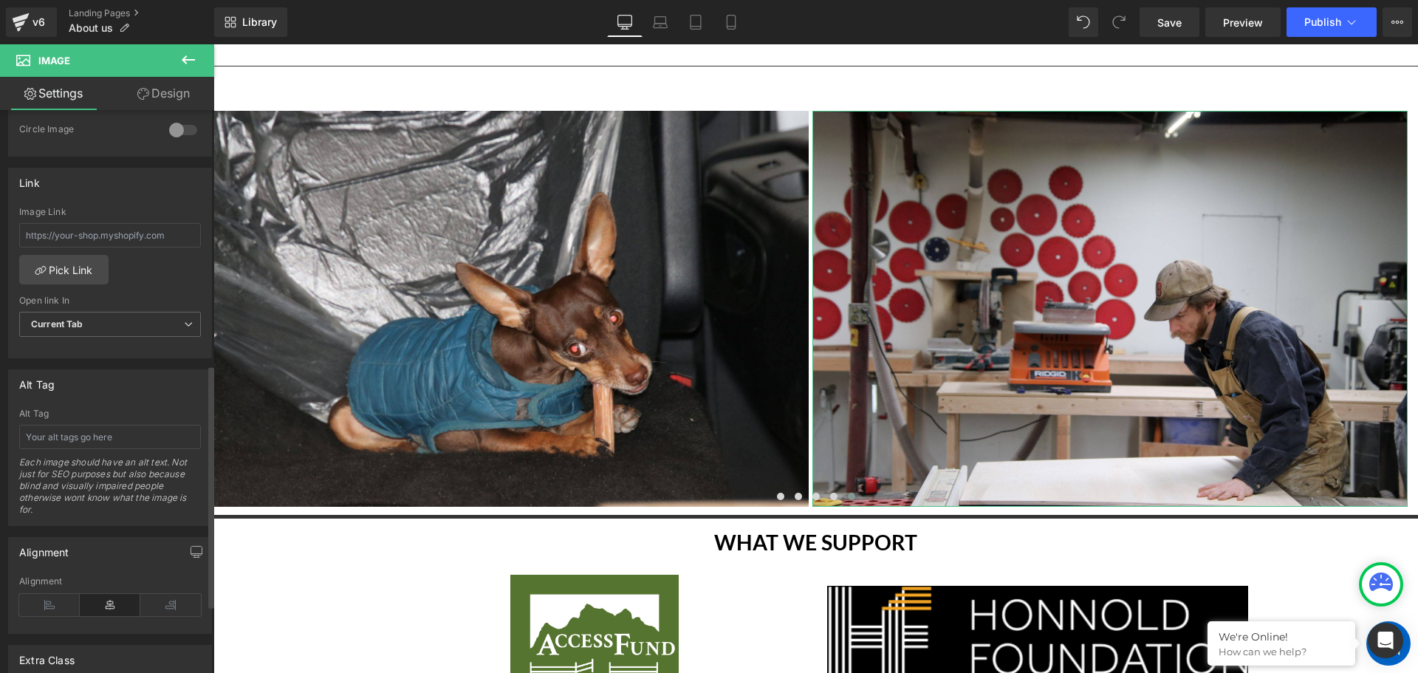
click at [91, 451] on div "Alt Tag Each image should have an alt text. Not just for SEO purposes but also …" at bounding box center [110, 466] width 182 height 117
click at [96, 440] on input "text" at bounding box center [110, 437] width 182 height 24
paste input "The Vansmith team work"
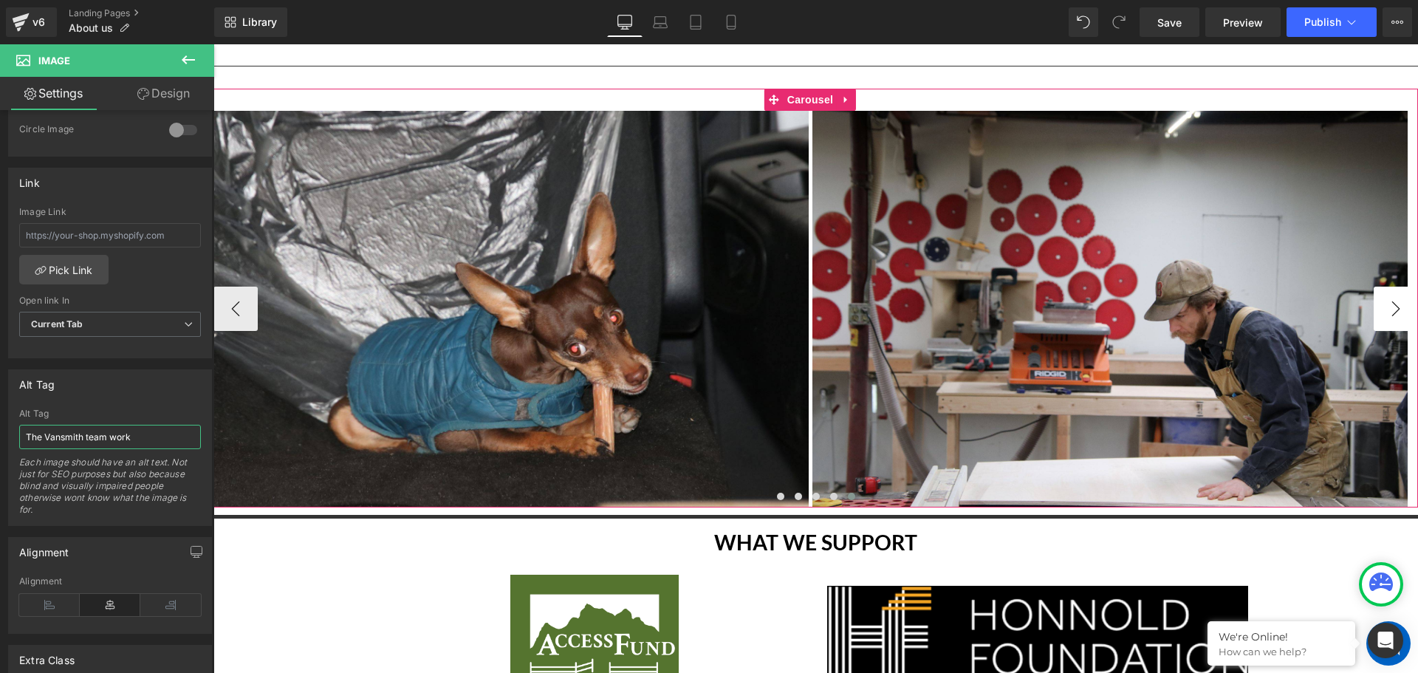
type input "The Vansmith team work"
click at [1390, 295] on button "›" at bounding box center [1395, 308] width 44 height 44
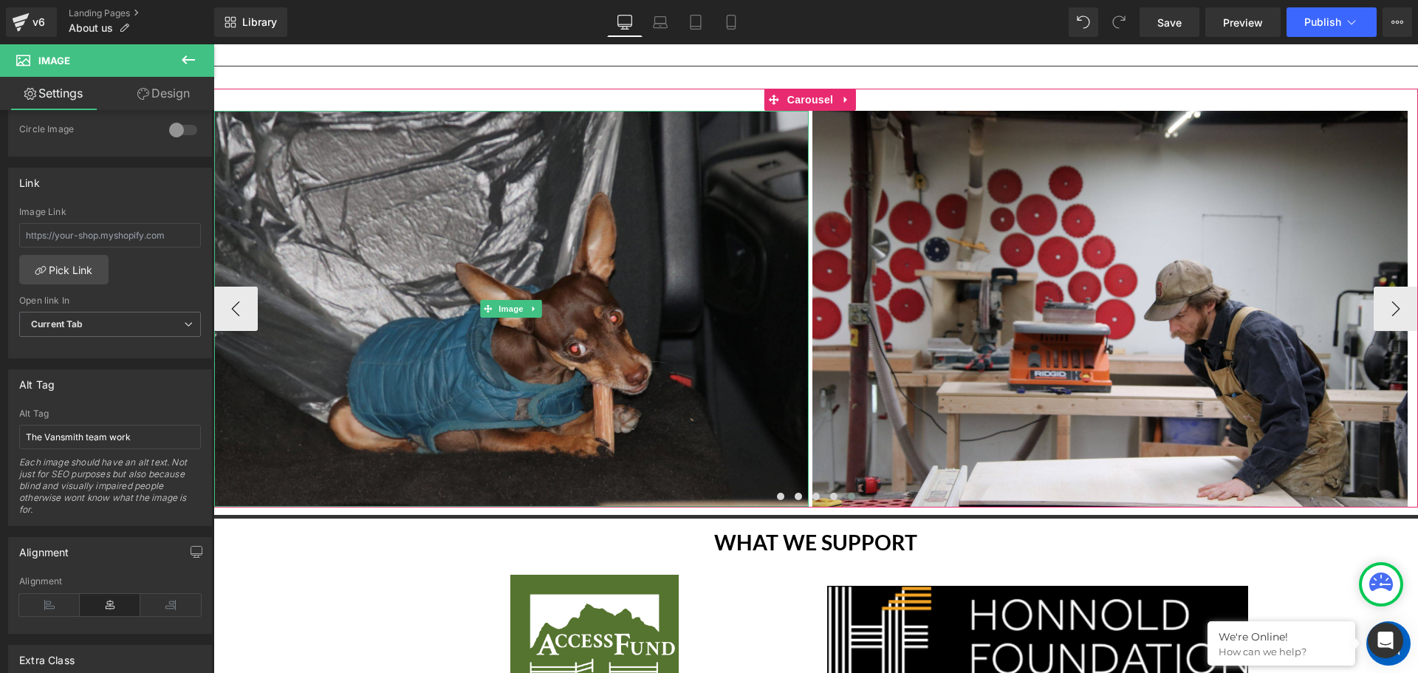
click at [401, 380] on img at bounding box center [511, 309] width 595 height 397
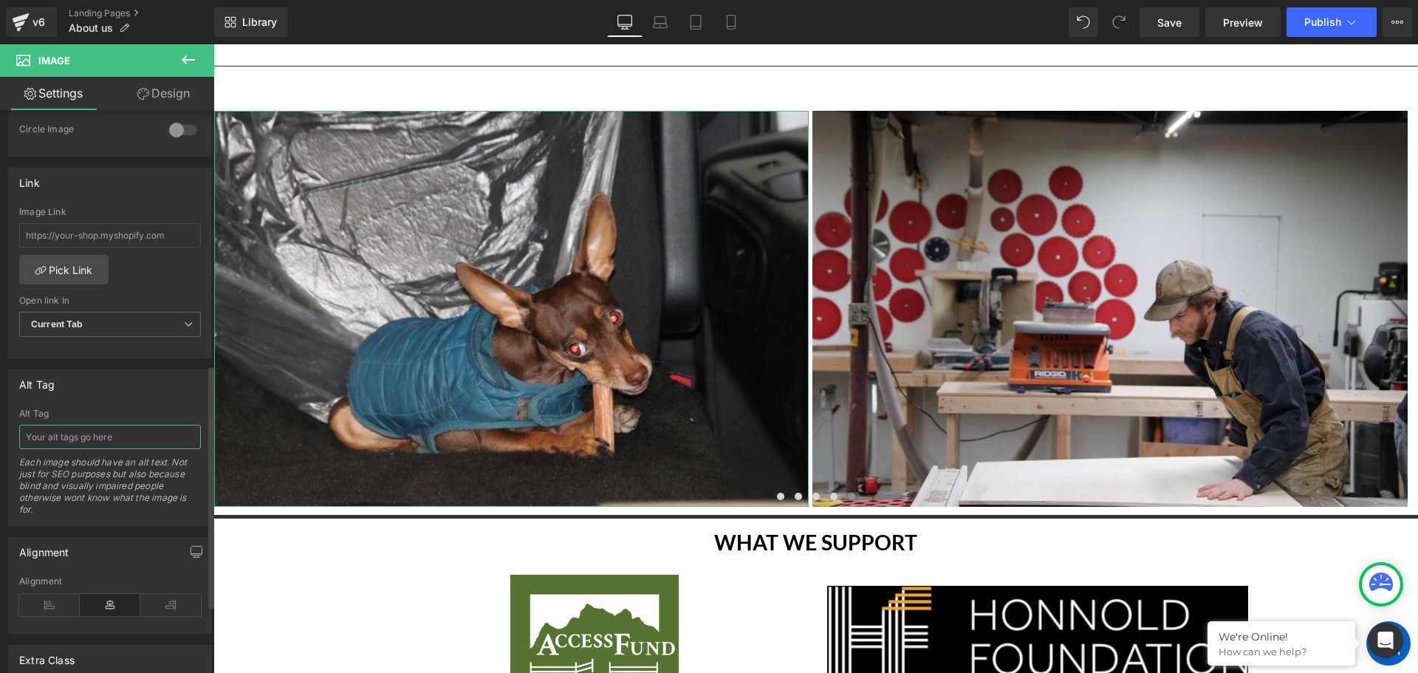
click at [85, 430] on input "text" at bounding box center [110, 437] width 182 height 24
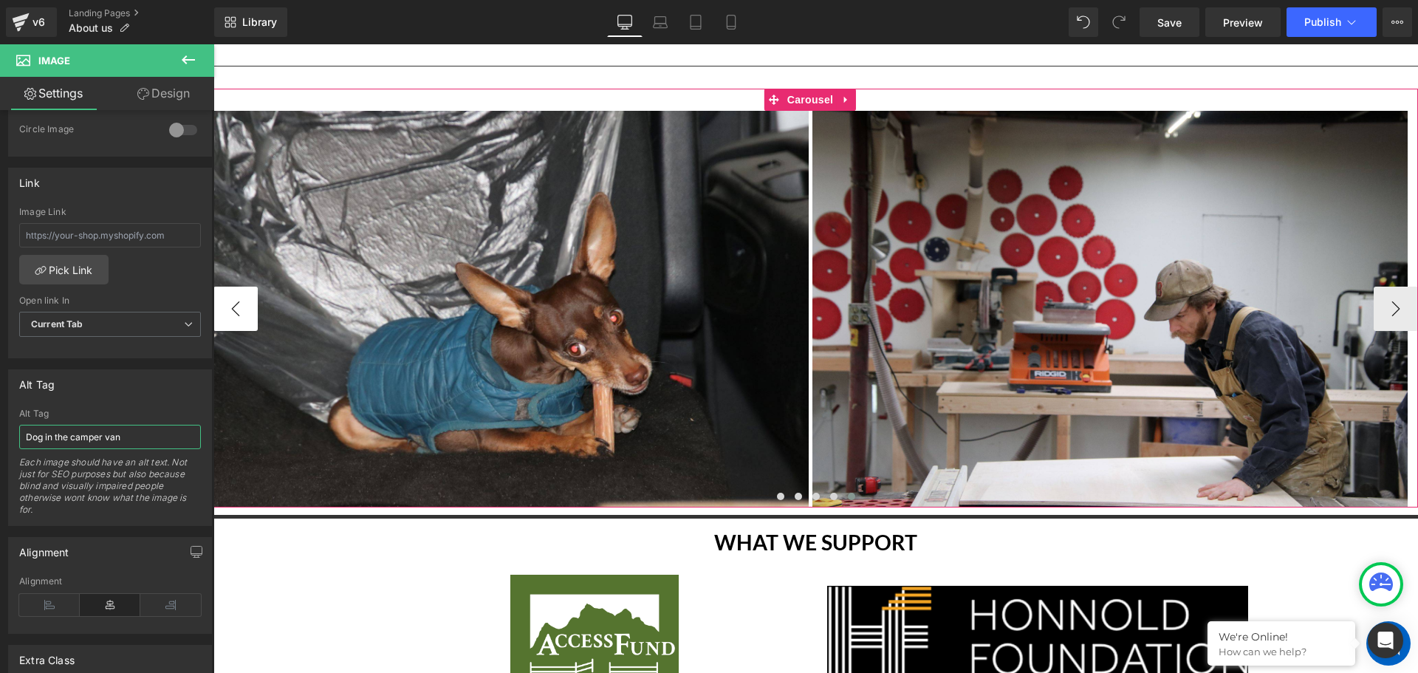
type input "Dog in the camper van"
click at [234, 286] on button "‹" at bounding box center [235, 308] width 44 height 44
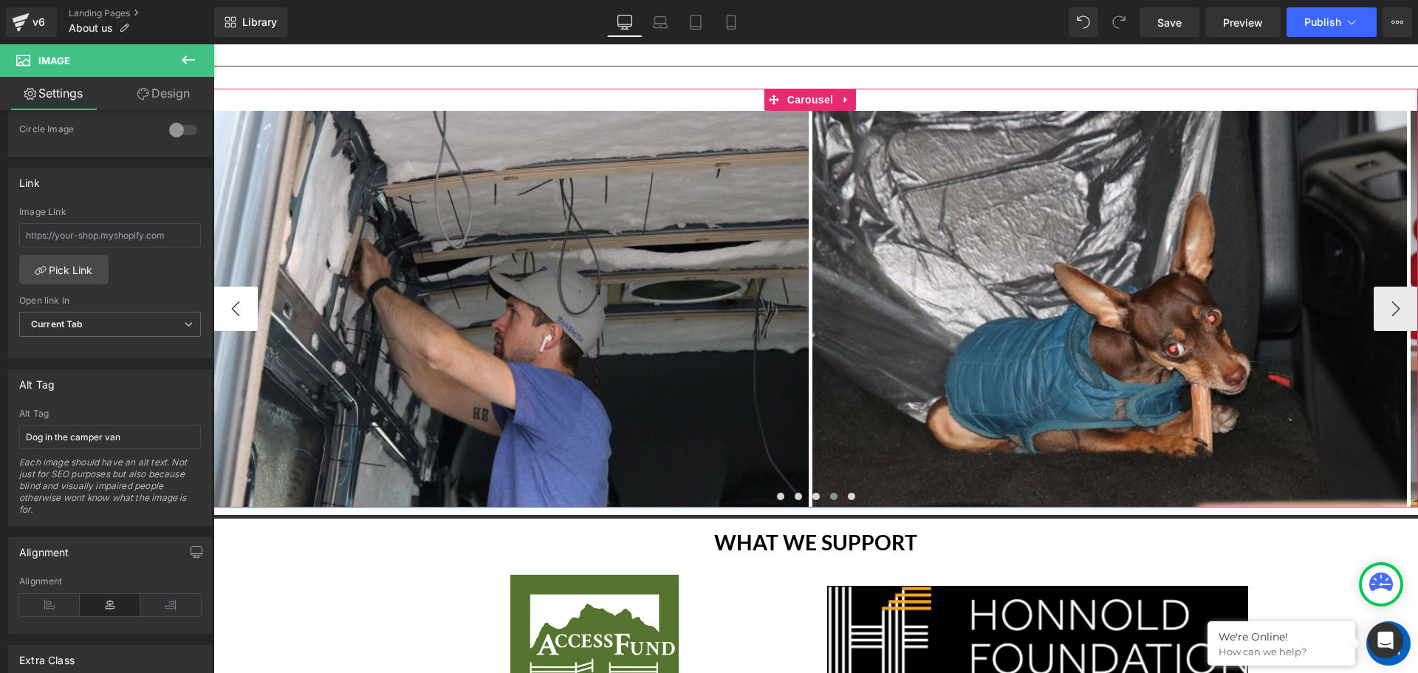
click at [234, 286] on button "‹" at bounding box center [235, 308] width 44 height 44
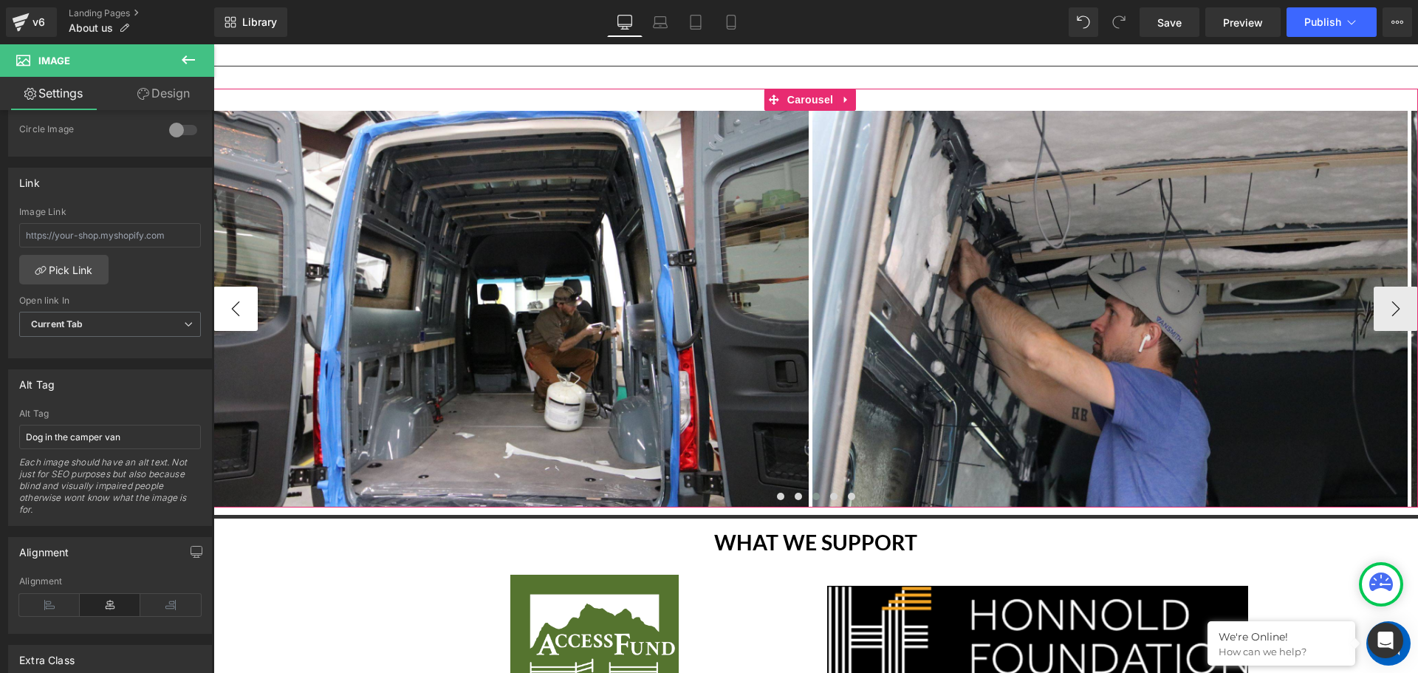
click at [233, 286] on button "‹" at bounding box center [235, 308] width 44 height 44
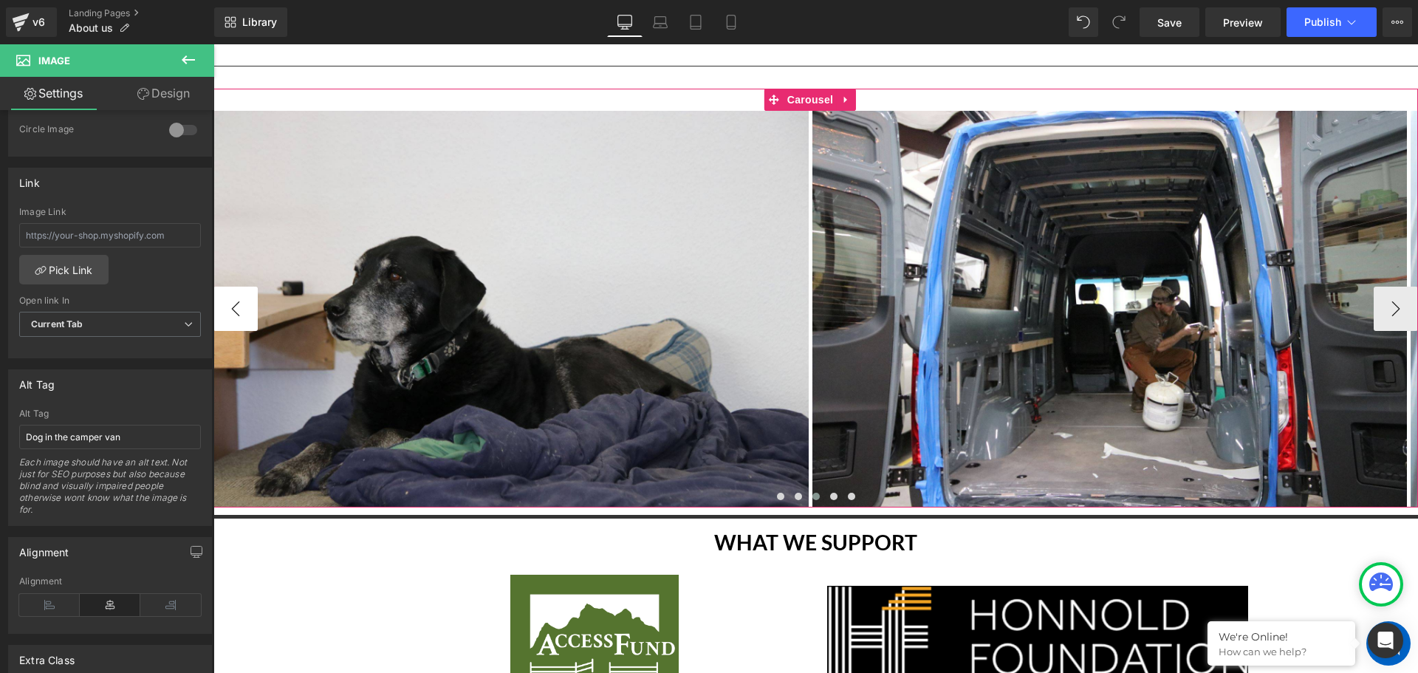
click at [233, 286] on button "‹" at bounding box center [235, 308] width 44 height 44
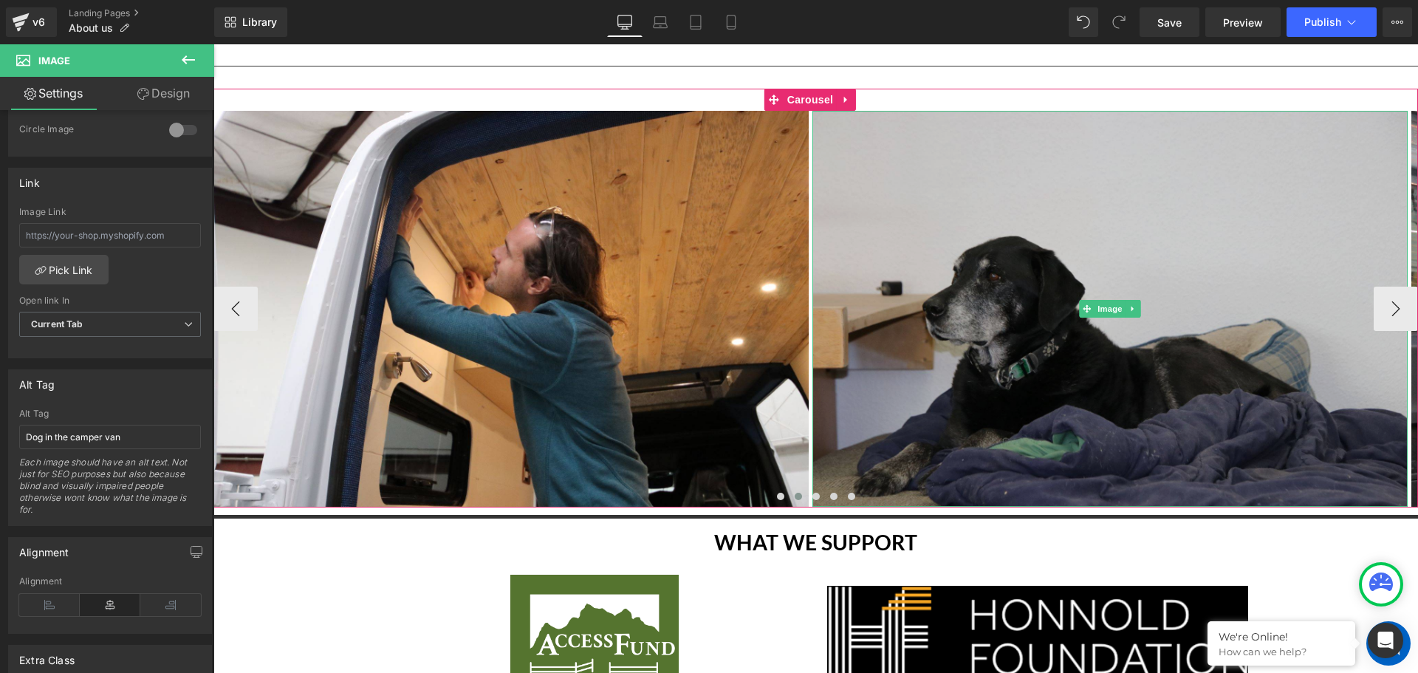
click at [1303, 367] on img at bounding box center [1109, 309] width 595 height 397
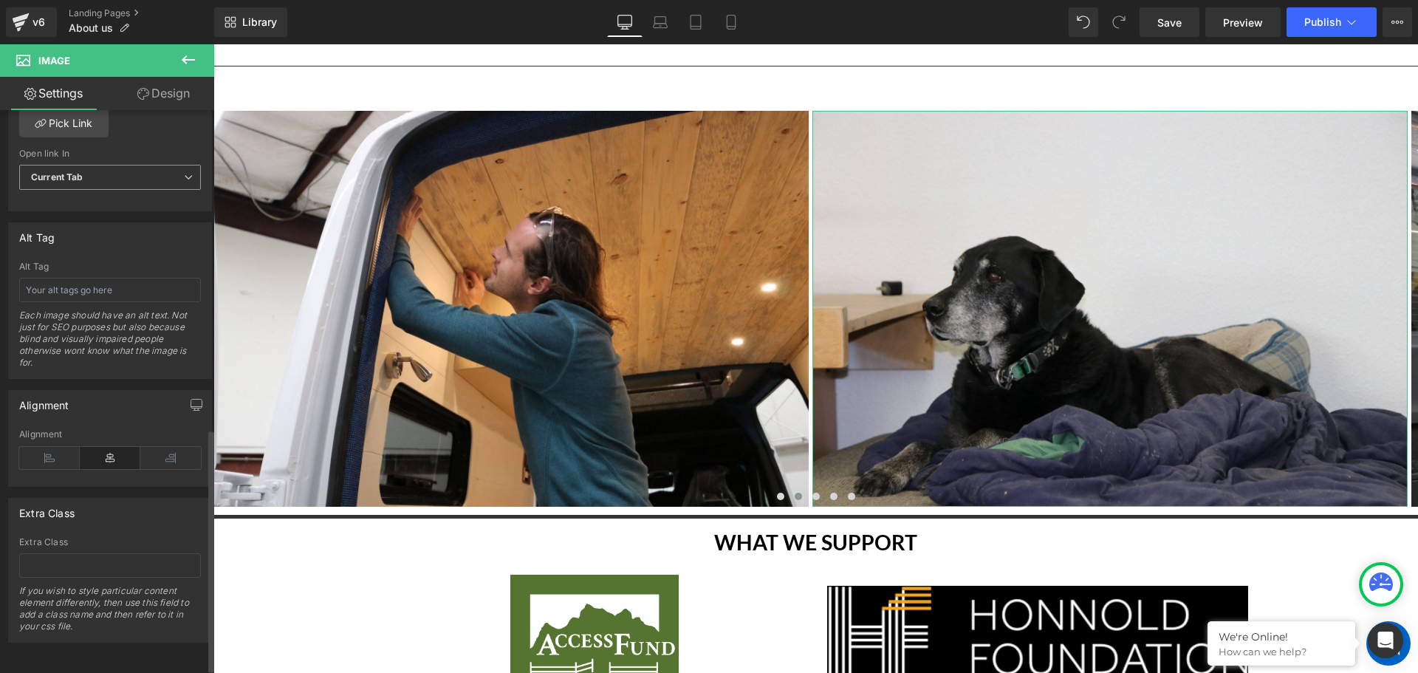
scroll to position [749, 0]
click at [76, 553] on input "text" at bounding box center [110, 565] width 182 height 24
paste input "Dog in the camper van"
type input "Dog in the camper van"
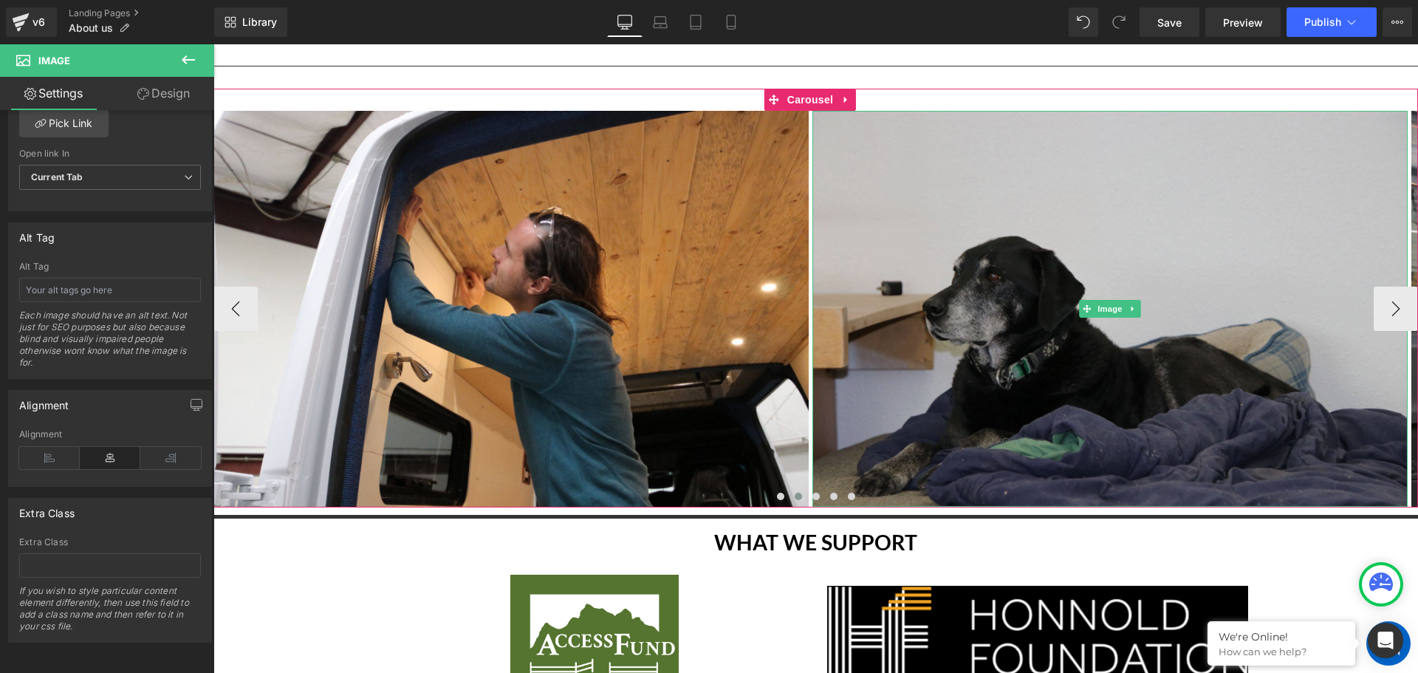
click at [989, 331] on img at bounding box center [1109, 309] width 595 height 397
click at [951, 380] on img at bounding box center [1109, 309] width 595 height 397
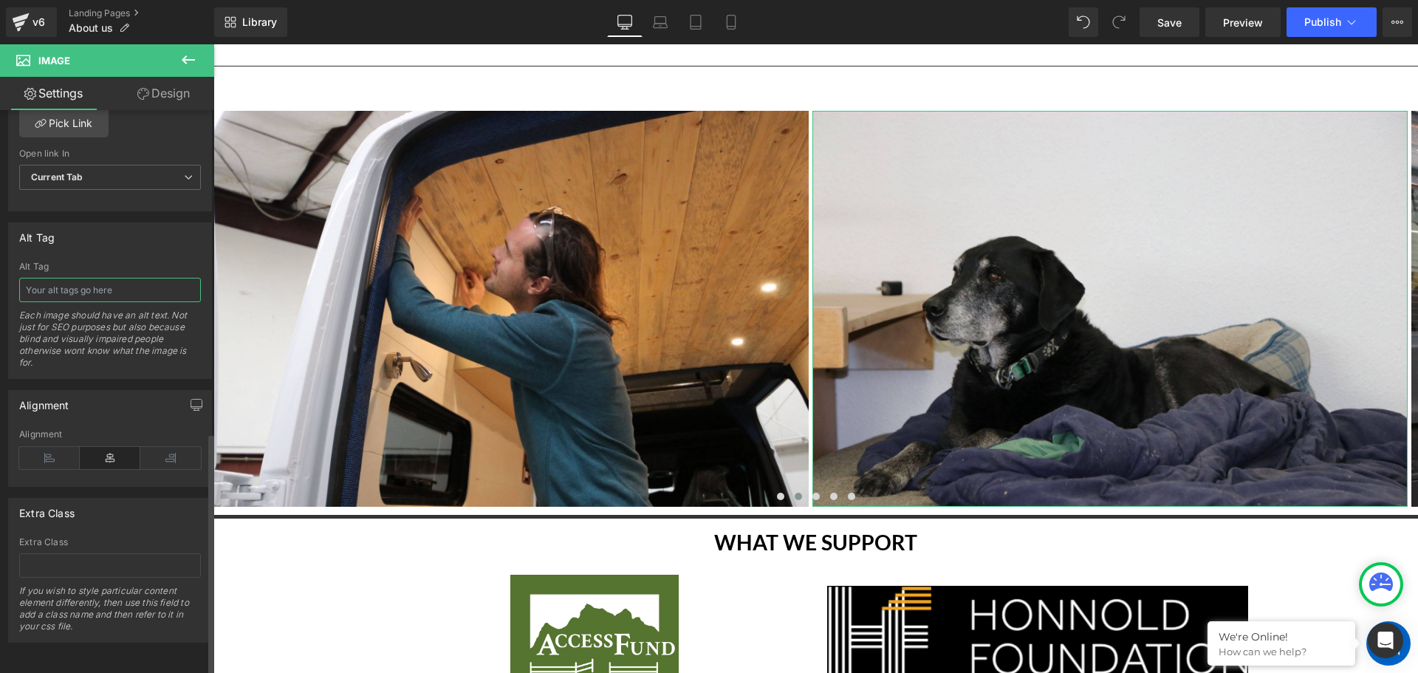
click at [102, 283] on input "text" at bounding box center [110, 290] width 182 height 24
paste input "Dog in the camper van"
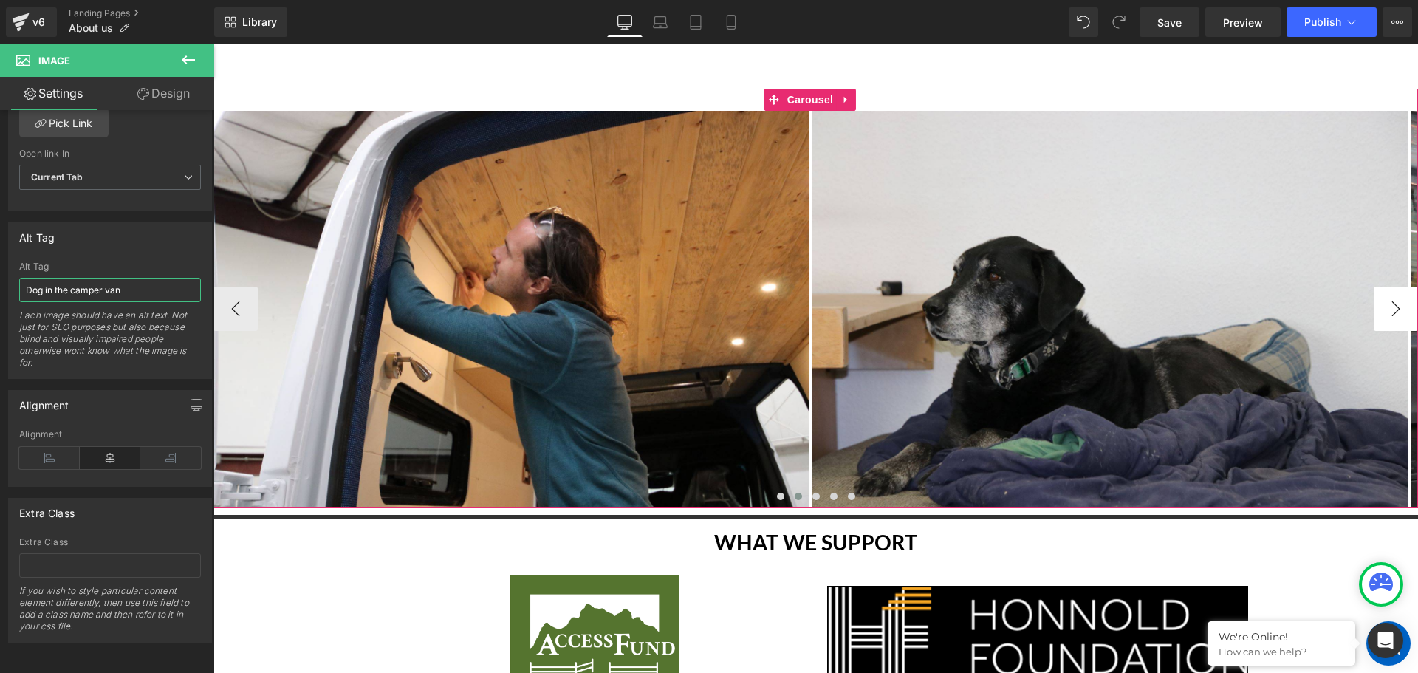
type input "Dog in the camper van"
click at [1398, 298] on button "›" at bounding box center [1395, 308] width 44 height 44
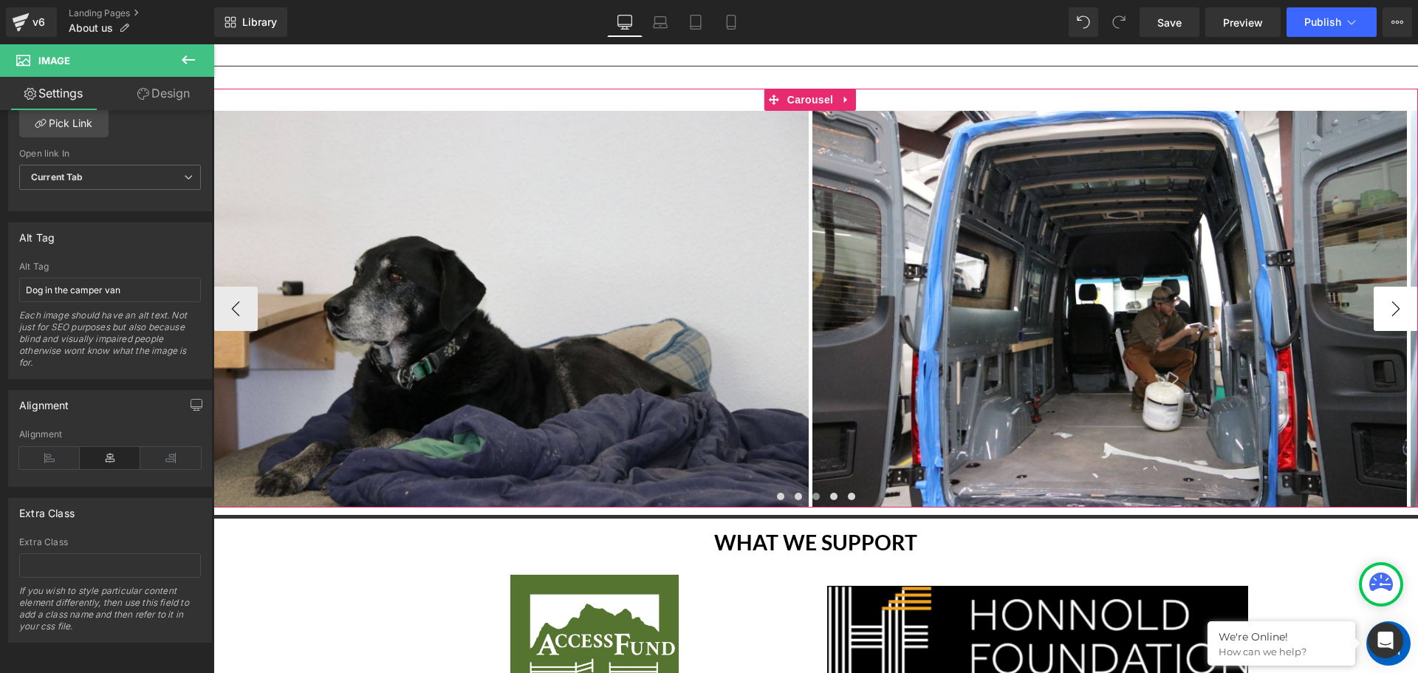
click at [1390, 299] on button "›" at bounding box center [1395, 308] width 44 height 44
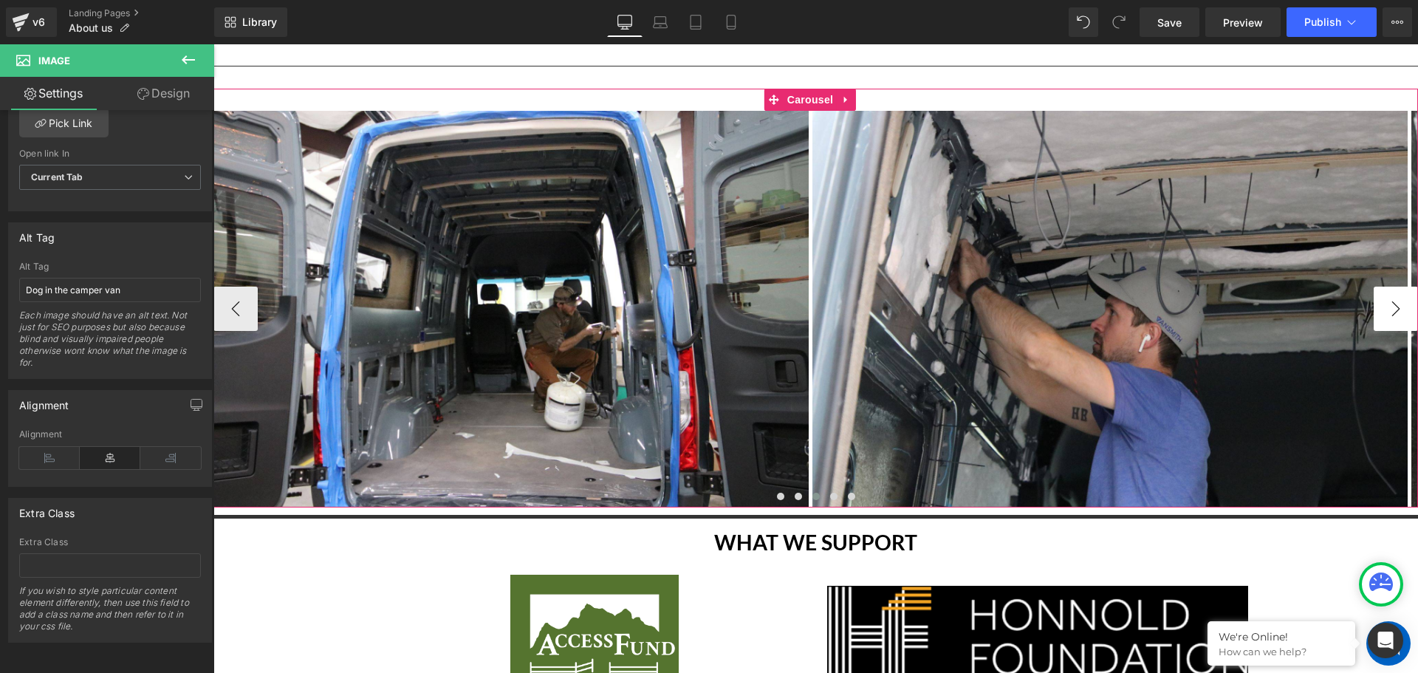
click at [1390, 299] on button "›" at bounding box center [1395, 308] width 44 height 44
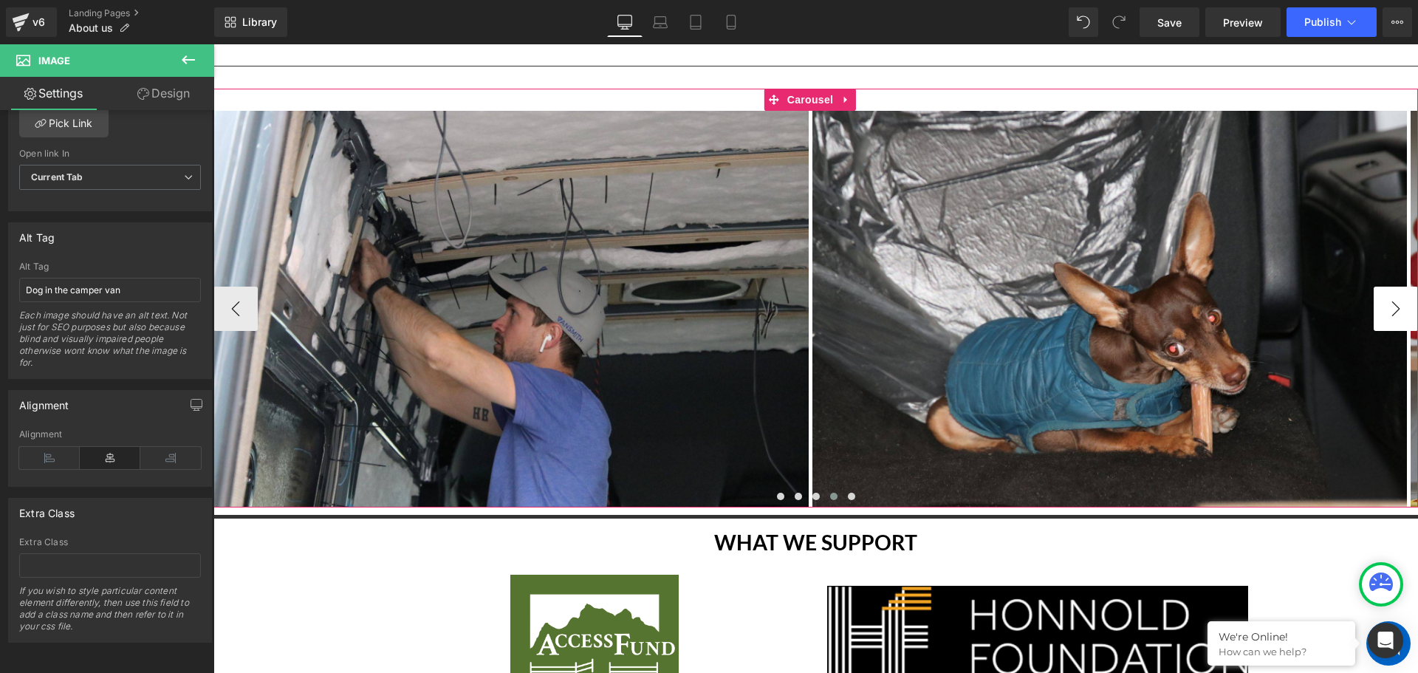
click at [1390, 299] on button "›" at bounding box center [1395, 308] width 44 height 44
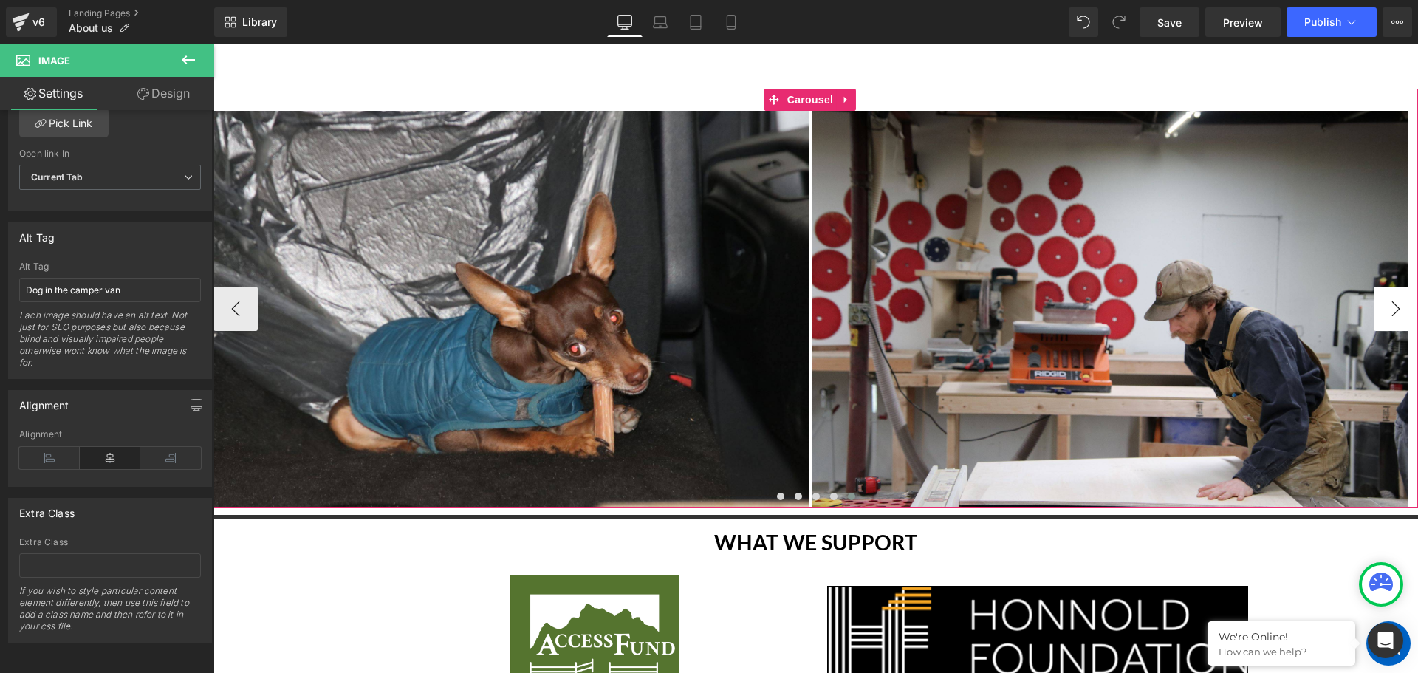
click at [1390, 299] on button "›" at bounding box center [1395, 308] width 44 height 44
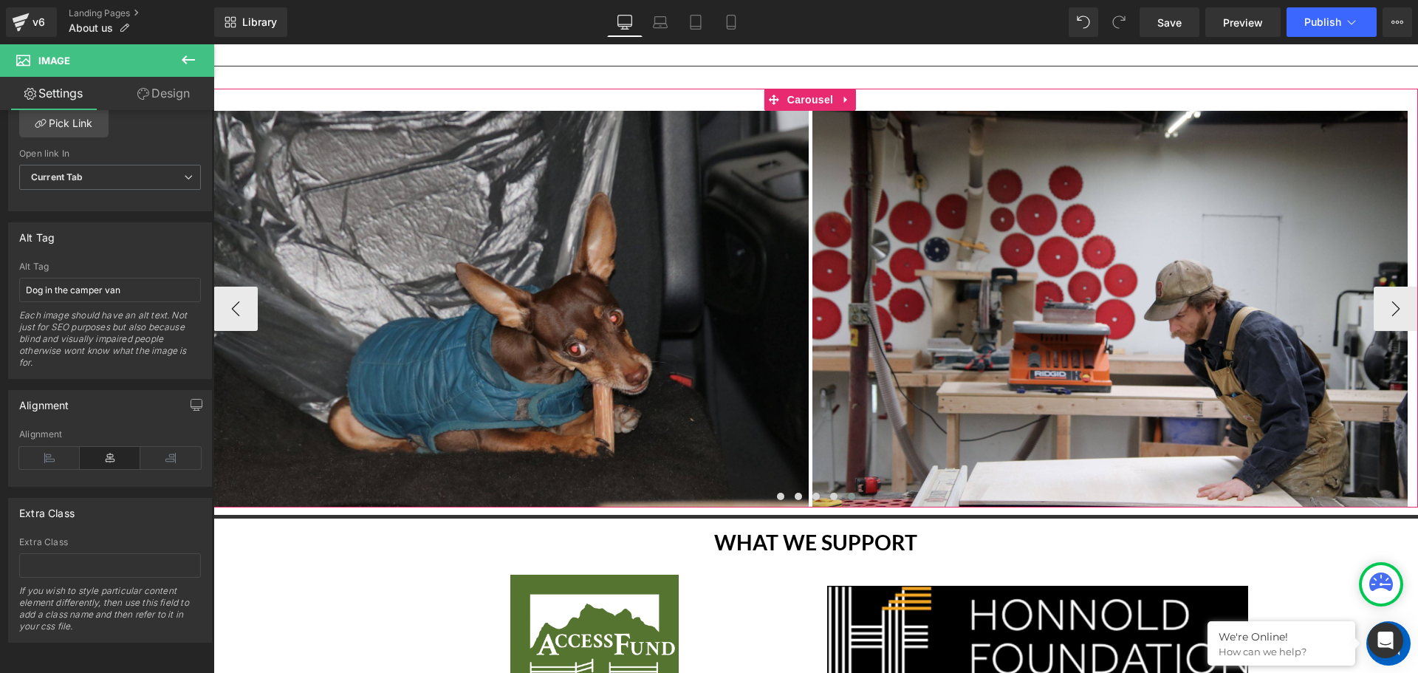
click at [662, 301] on img at bounding box center [511, 309] width 595 height 397
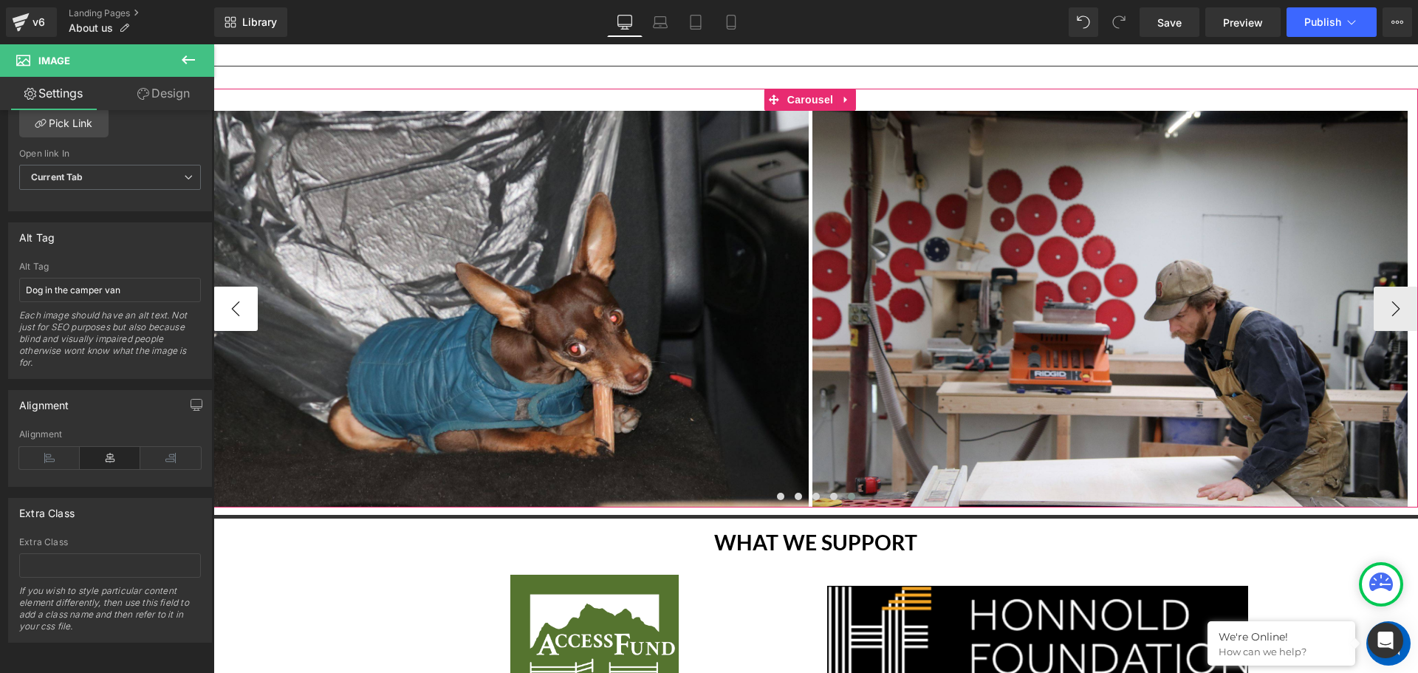
click at [244, 310] on button "‹" at bounding box center [235, 308] width 44 height 44
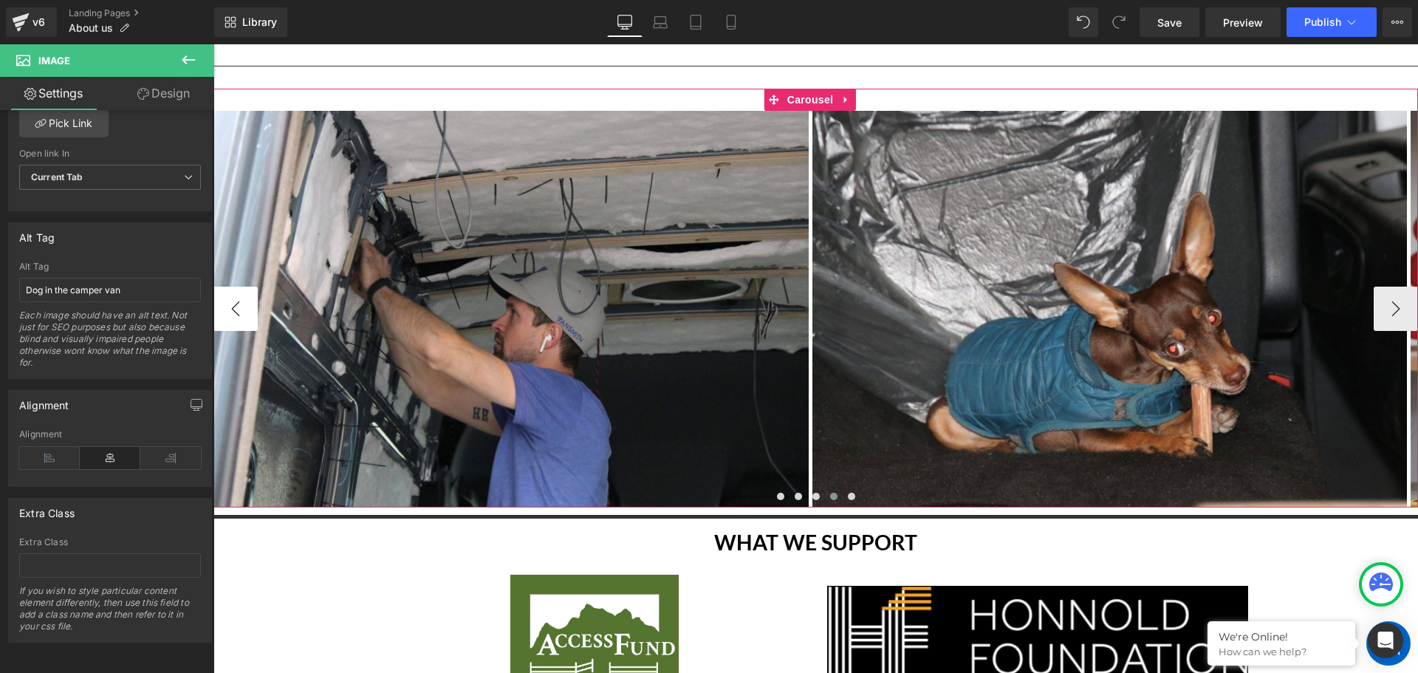
click at [244, 310] on button "‹" at bounding box center [235, 308] width 44 height 44
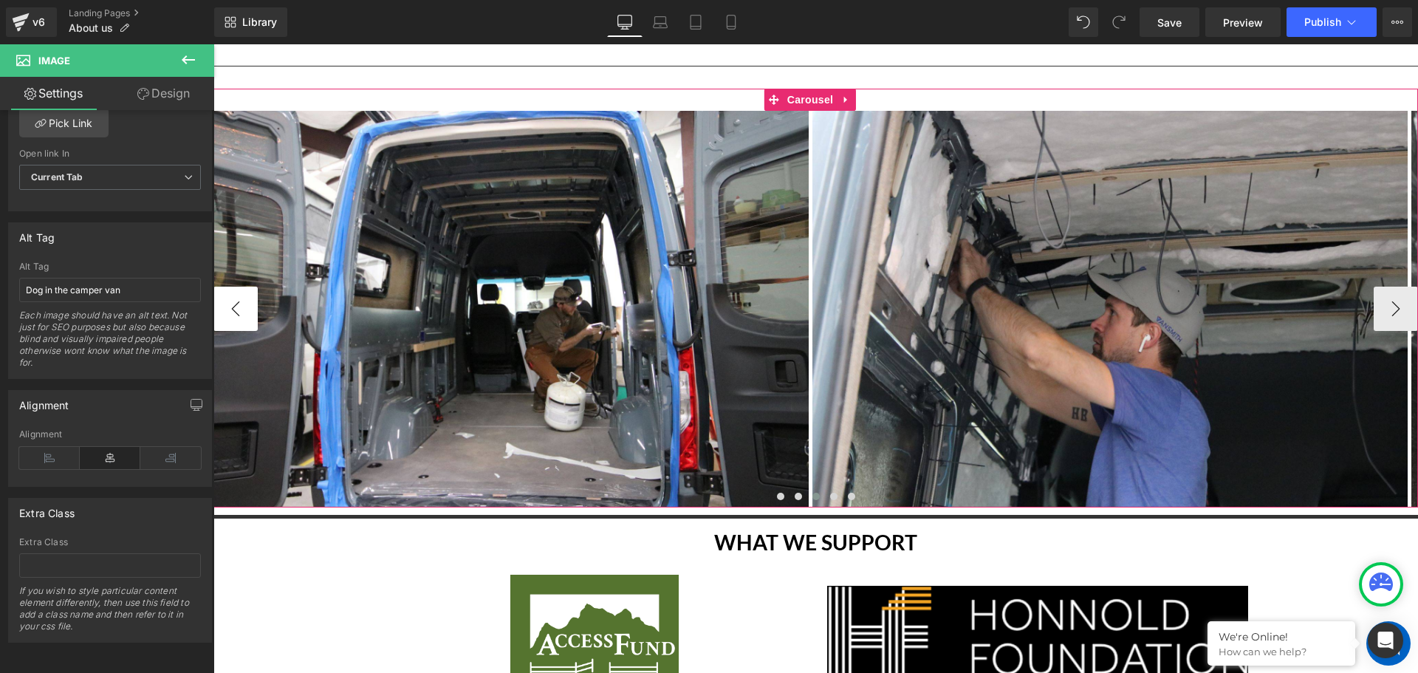
click at [244, 310] on button "‹" at bounding box center [235, 308] width 44 height 44
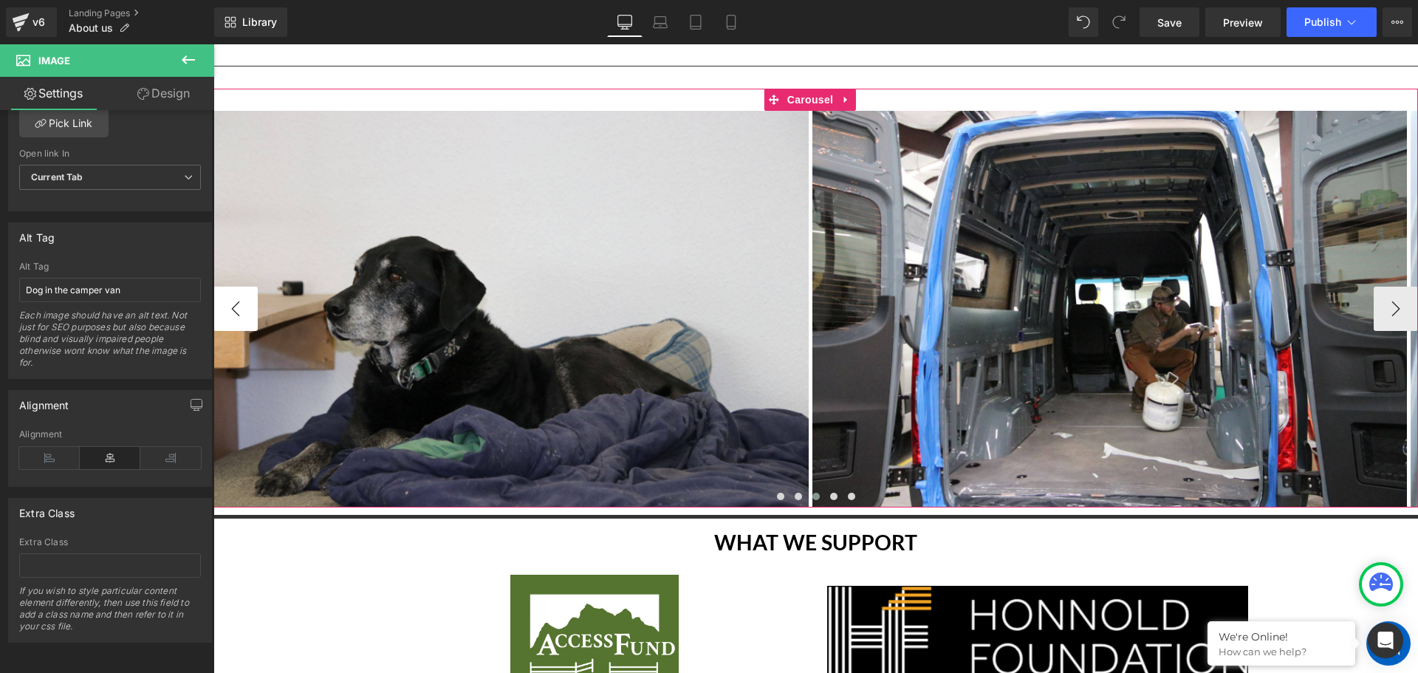
click at [244, 310] on button "‹" at bounding box center [235, 308] width 44 height 44
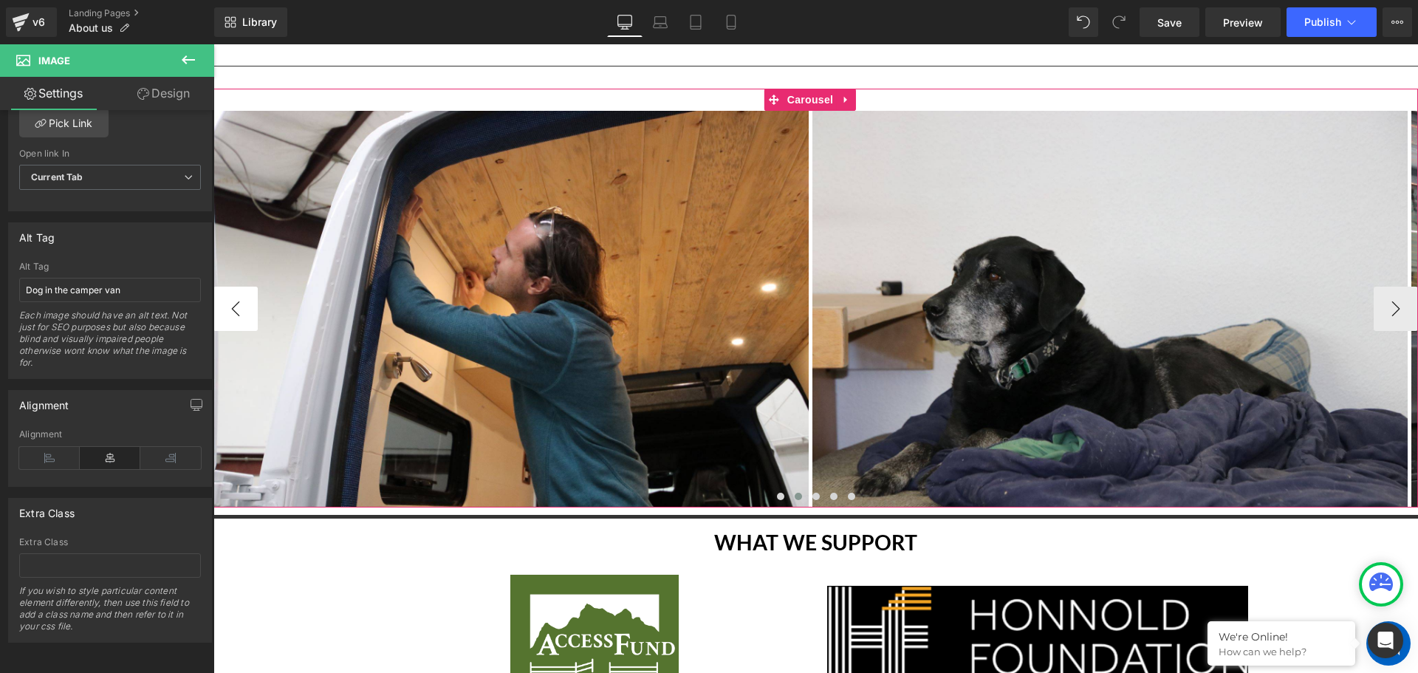
click at [244, 310] on button "‹" at bounding box center [235, 308] width 44 height 44
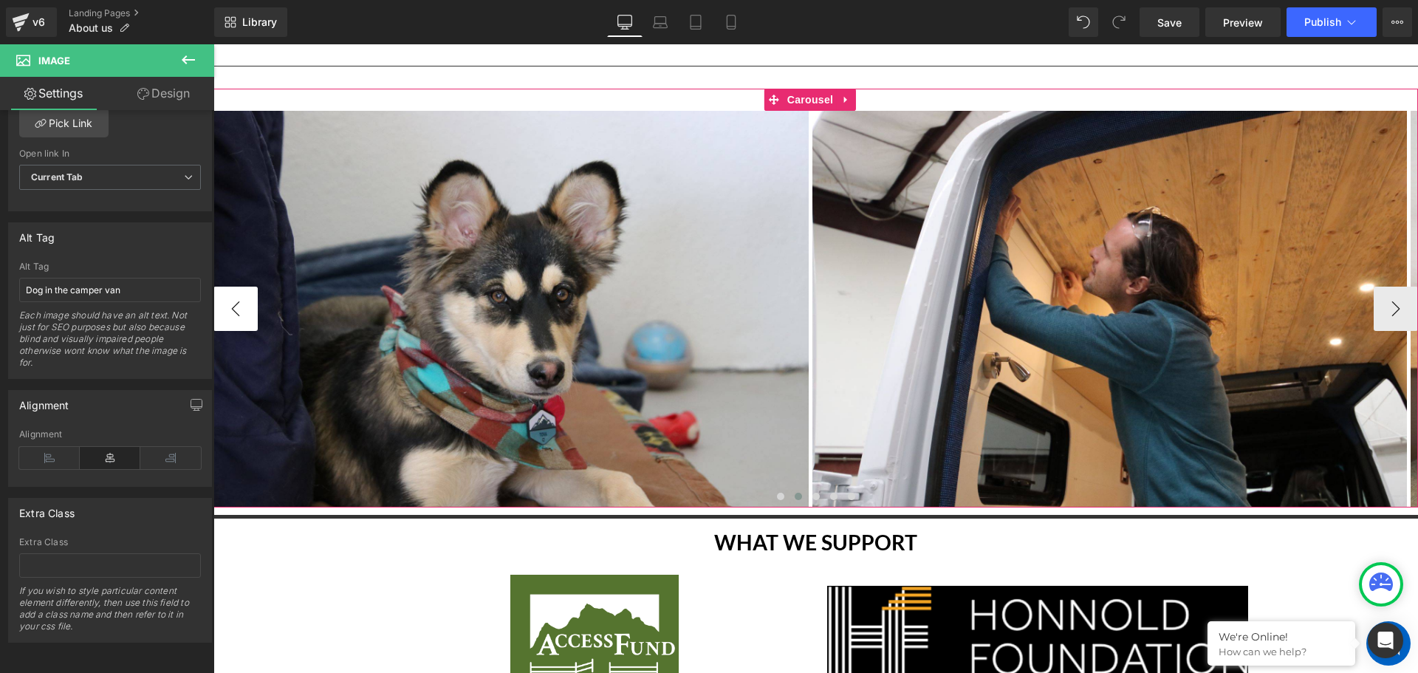
click at [241, 307] on button "‹" at bounding box center [235, 308] width 44 height 44
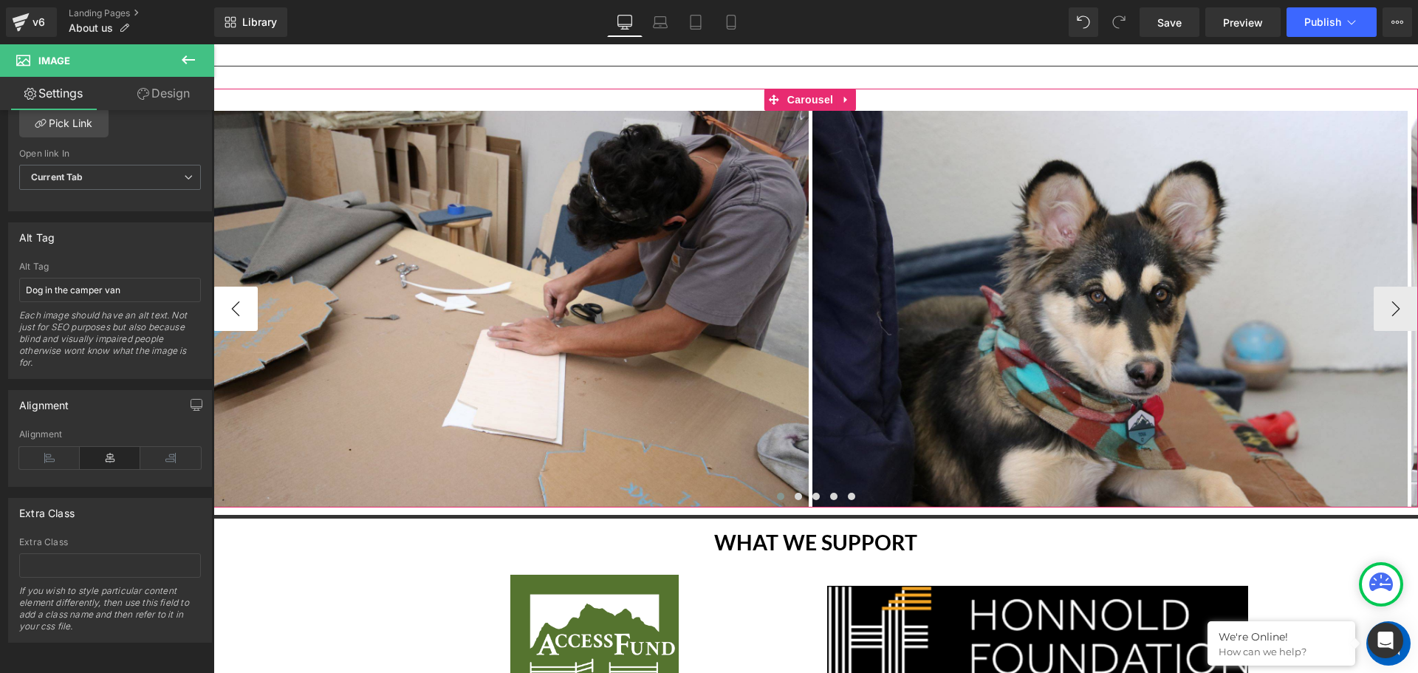
click at [241, 307] on button "‹" at bounding box center [235, 308] width 44 height 44
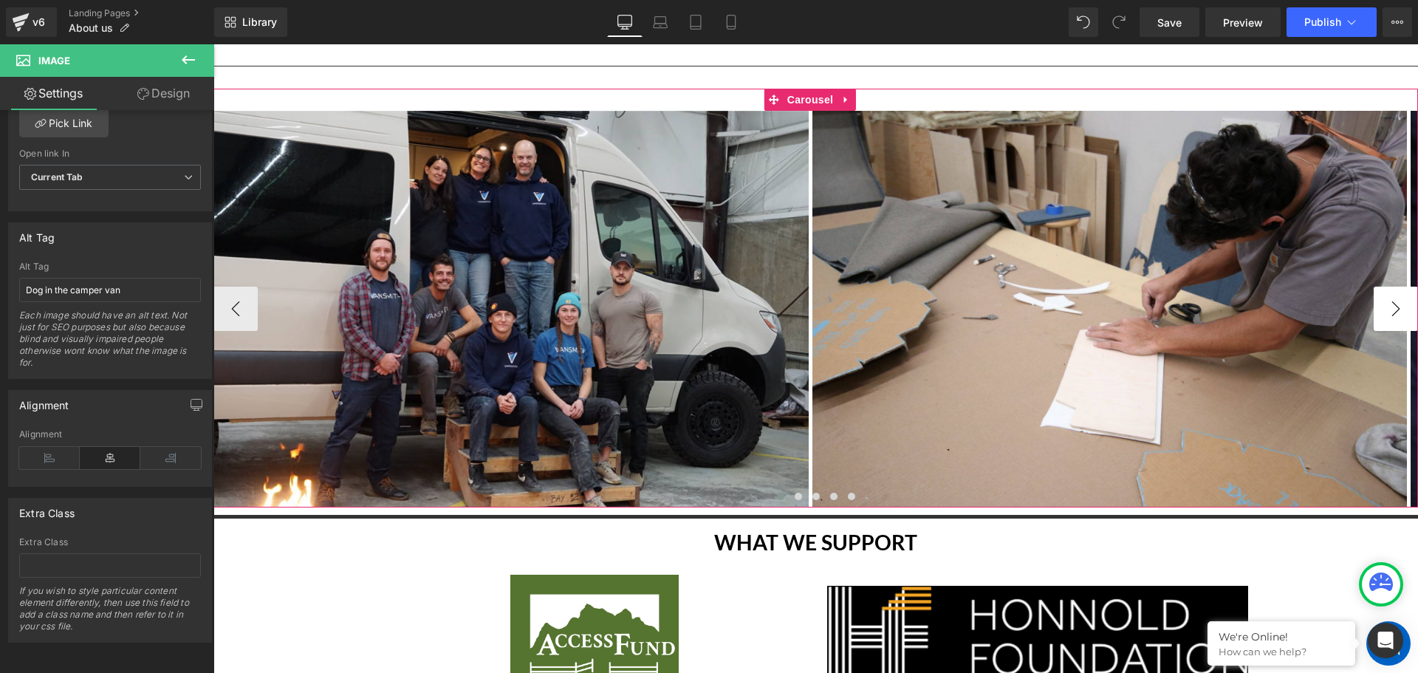
click at [1383, 292] on button "›" at bounding box center [1395, 308] width 44 height 44
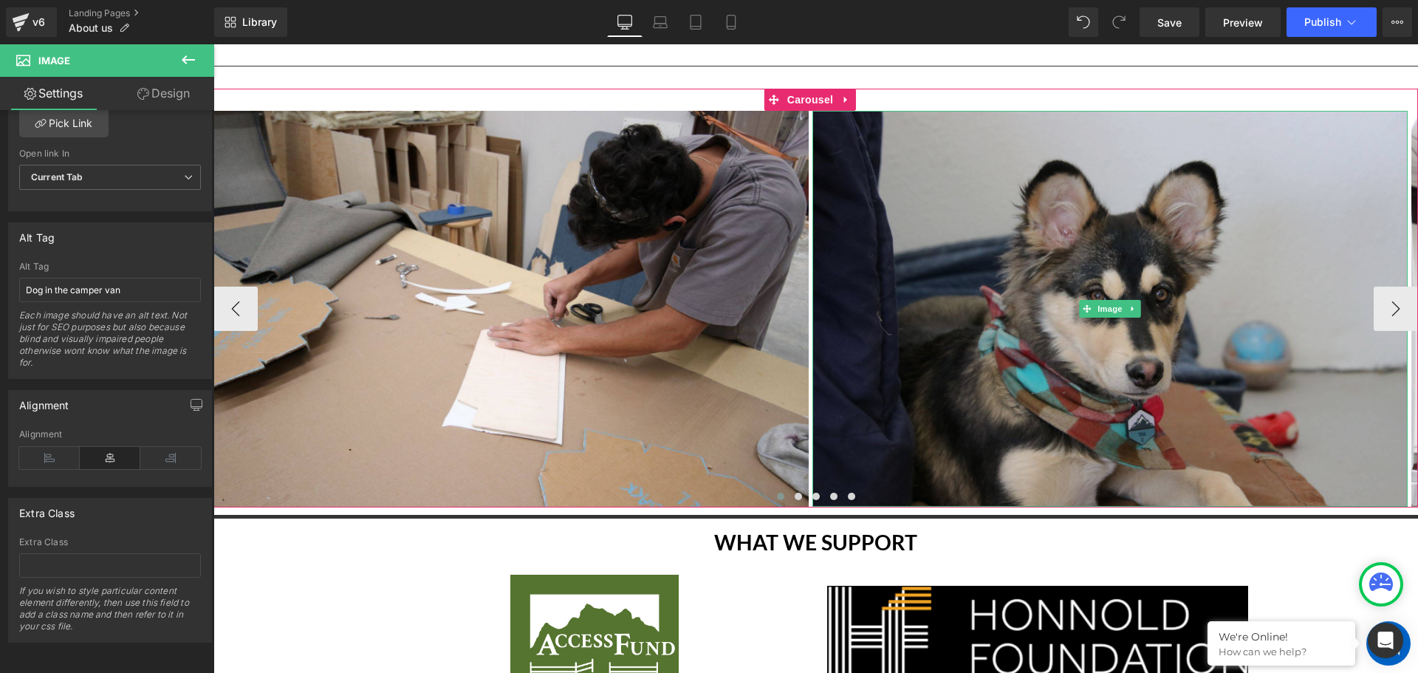
click at [1015, 289] on img at bounding box center [1109, 309] width 595 height 397
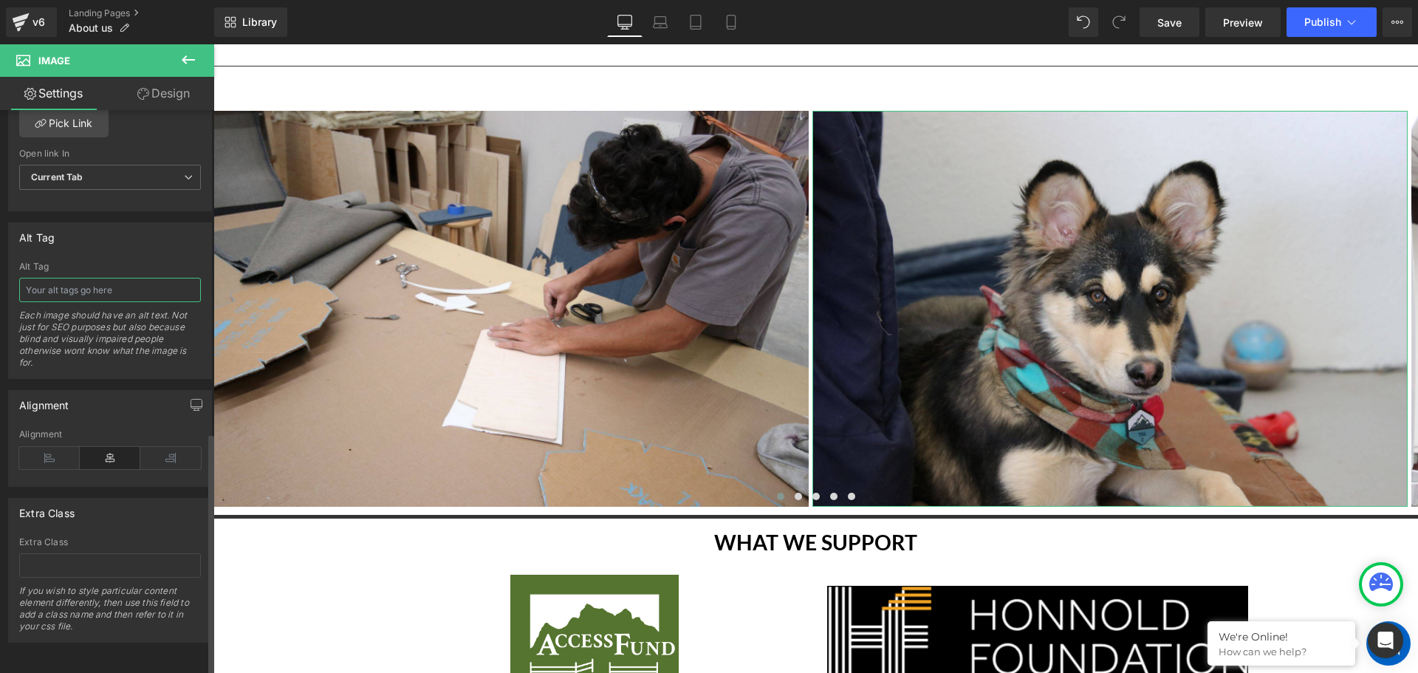
click at [82, 286] on input "text" at bounding box center [110, 290] width 182 height 24
paste input "Dog in the camper van"
type input "Dog in the camper van"
click at [1342, 21] on button "Publish" at bounding box center [1331, 22] width 90 height 30
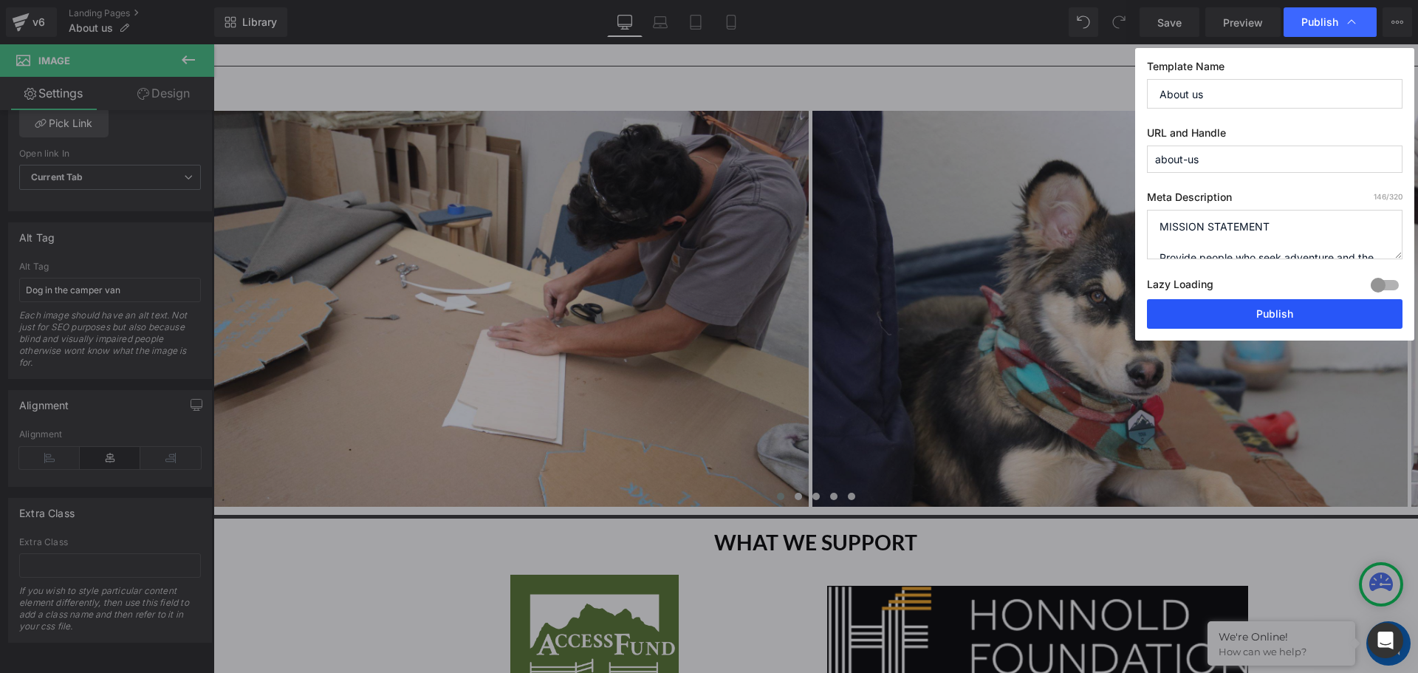
click at [1268, 306] on button "Publish" at bounding box center [1274, 314] width 255 height 30
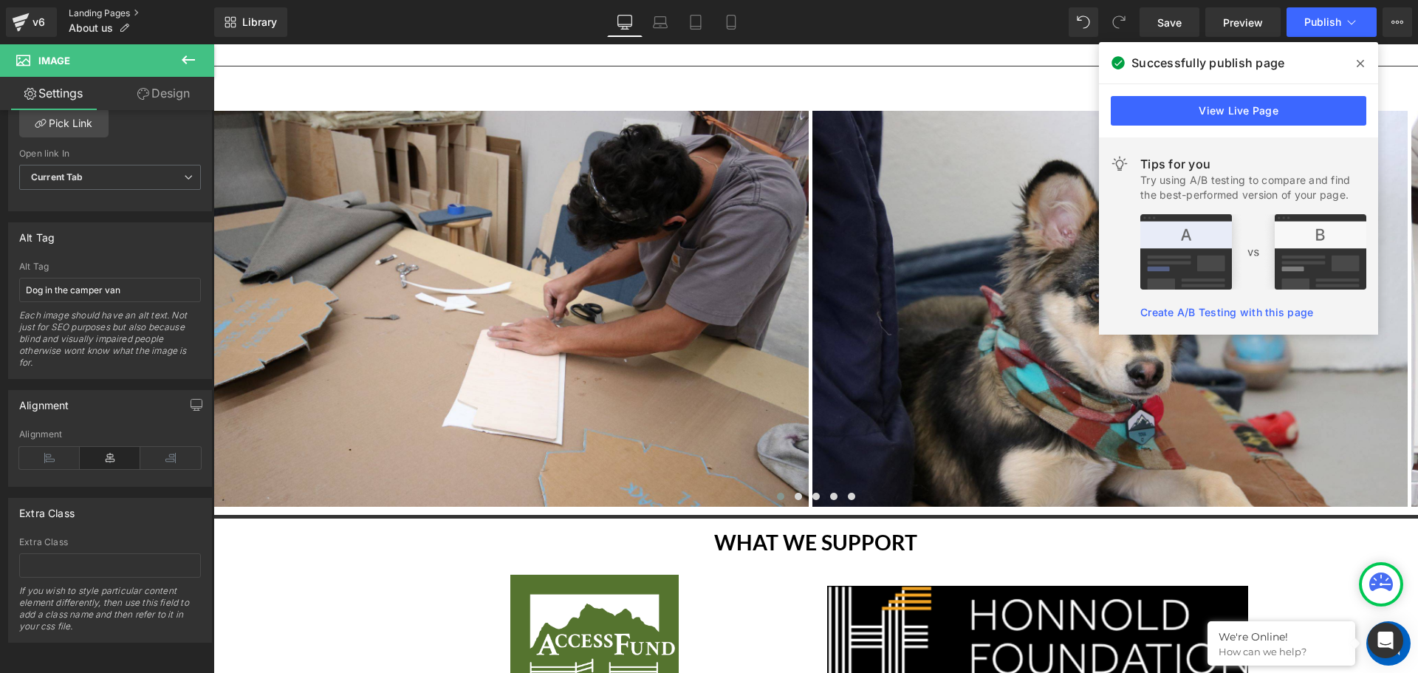
click at [96, 15] on link "Landing Pages" at bounding box center [141, 13] width 145 height 12
